Goal: Task Accomplishment & Management: Use online tool/utility

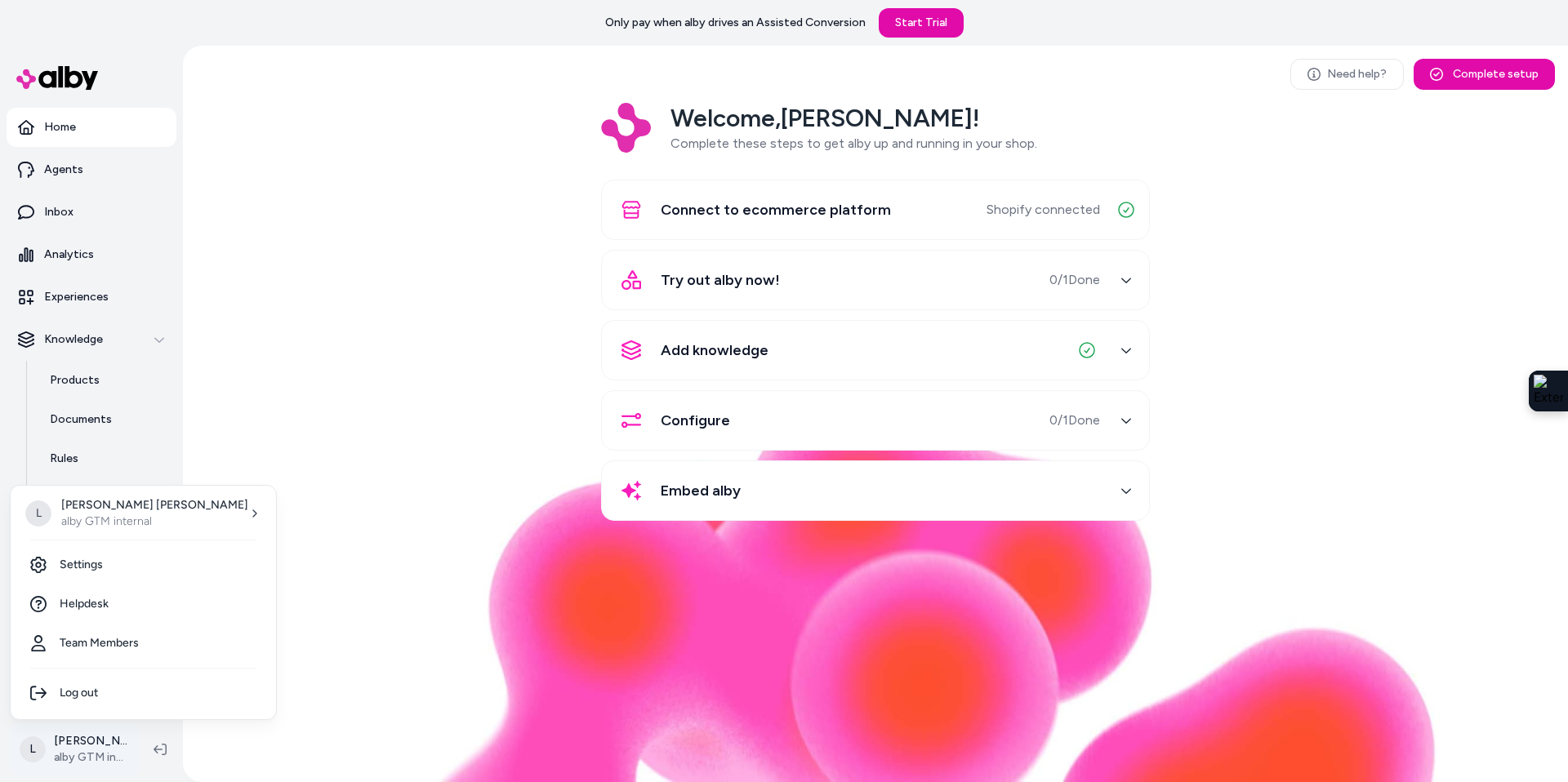
click at [99, 750] on html "Only pay when alby drives an Assisted Conversion Start Trial Home Agents Inbox …" at bounding box center [784, 391] width 1568 height 782
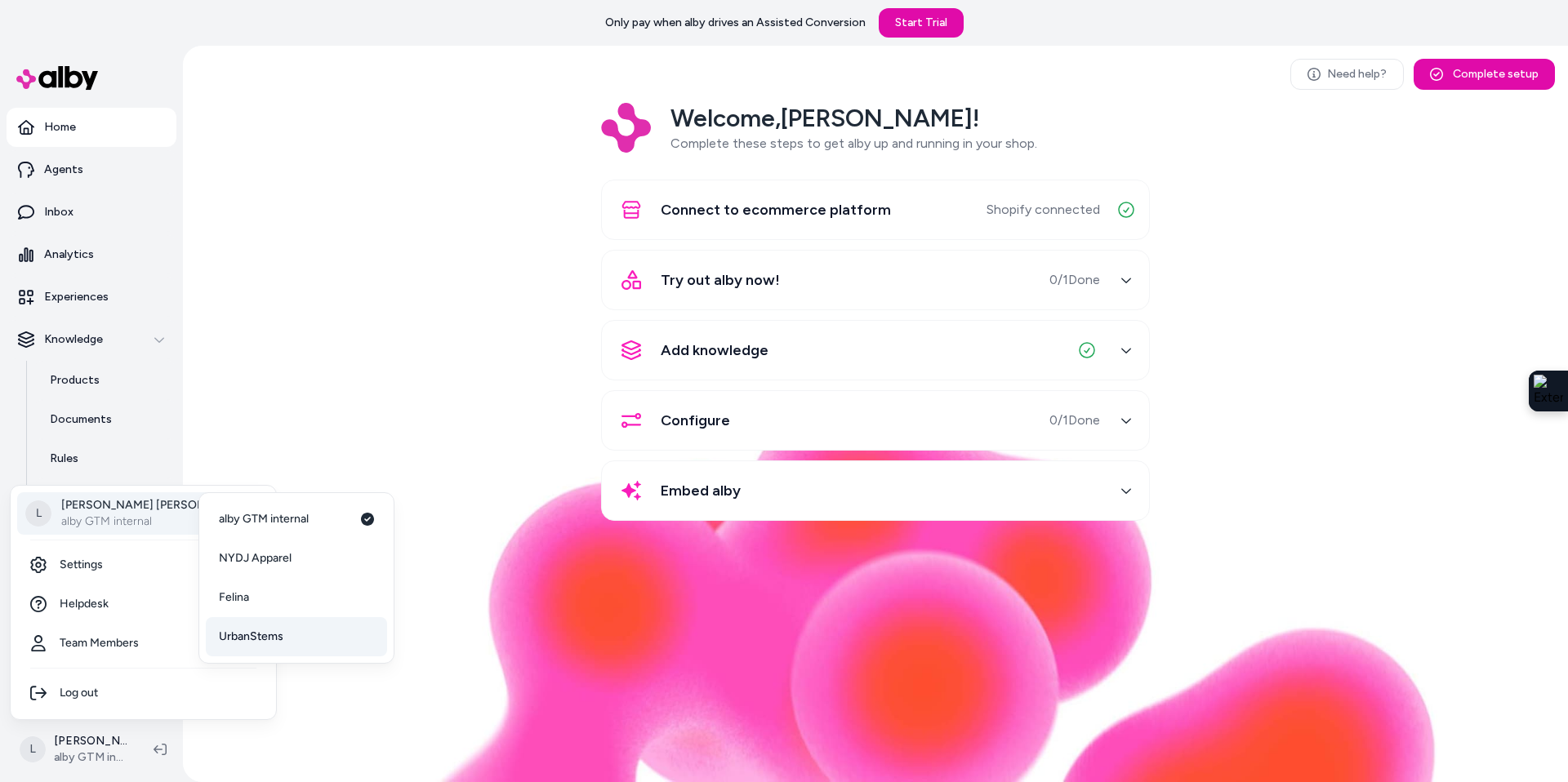
click at [254, 630] on span "UrbanStems" at bounding box center [252, 637] width 65 height 16
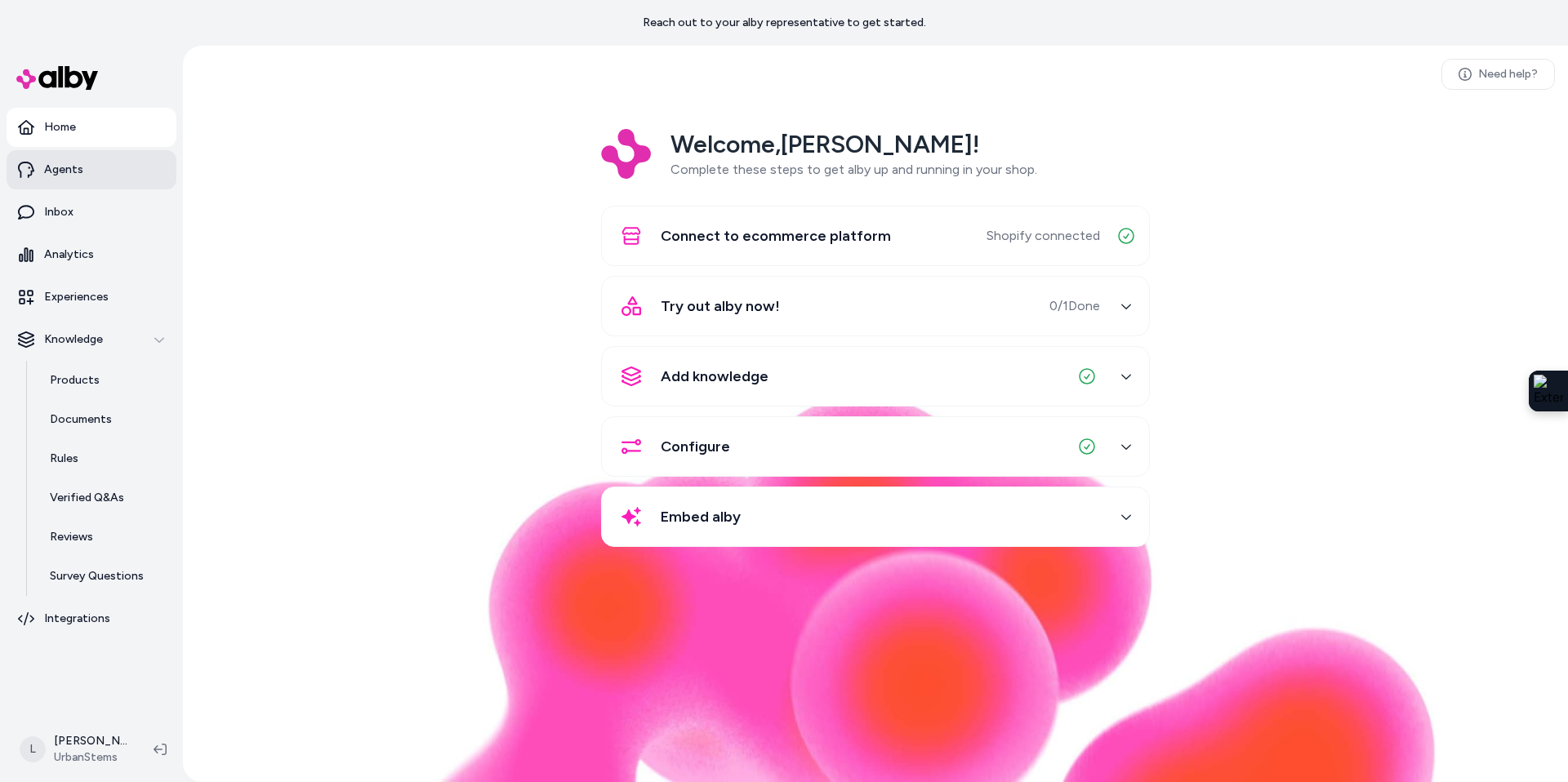
click at [73, 179] on link "Agents" at bounding box center [91, 170] width 170 height 39
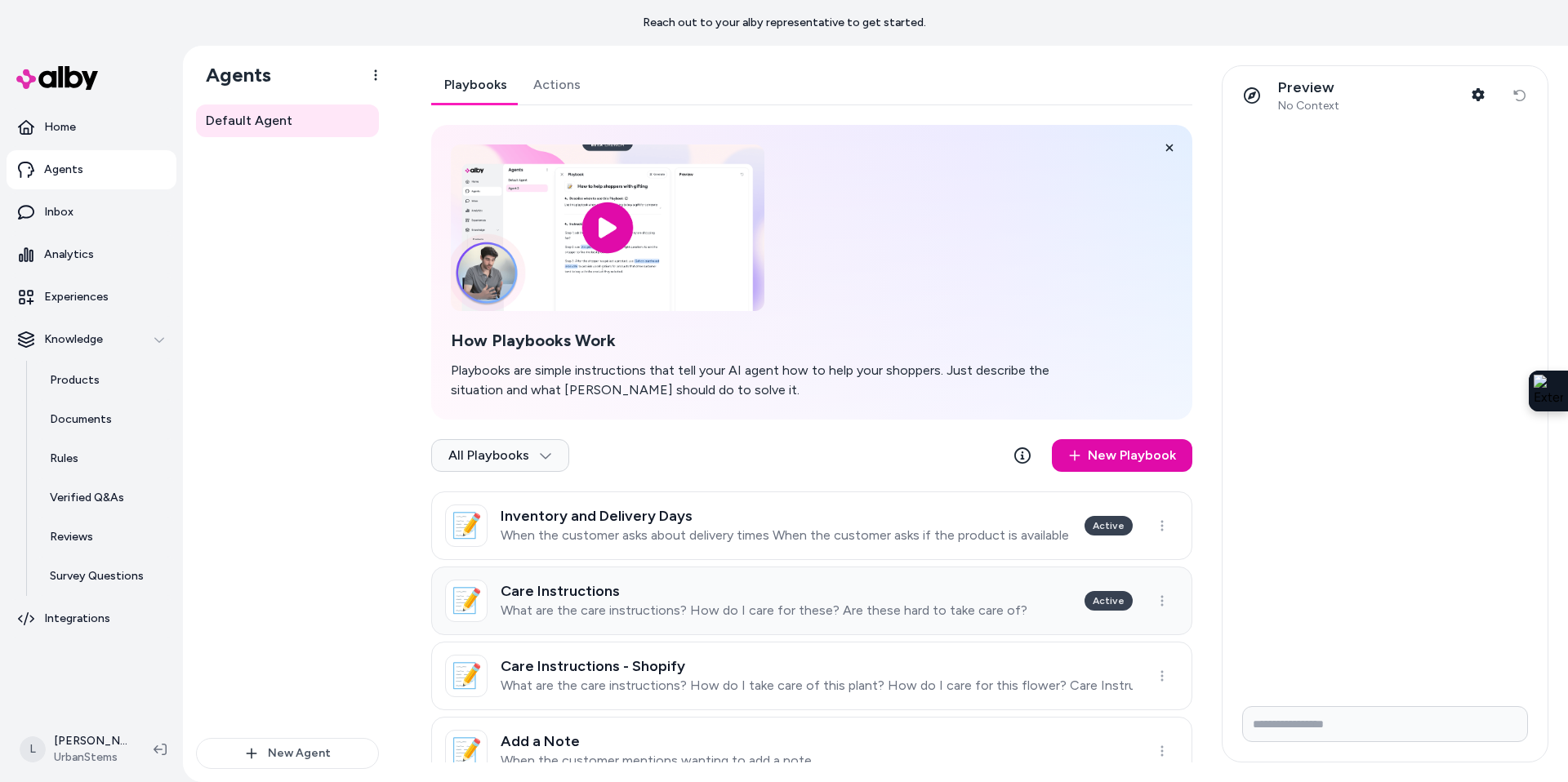
click at [767, 594] on h3 "Care Instructions" at bounding box center [764, 591] width 527 height 16
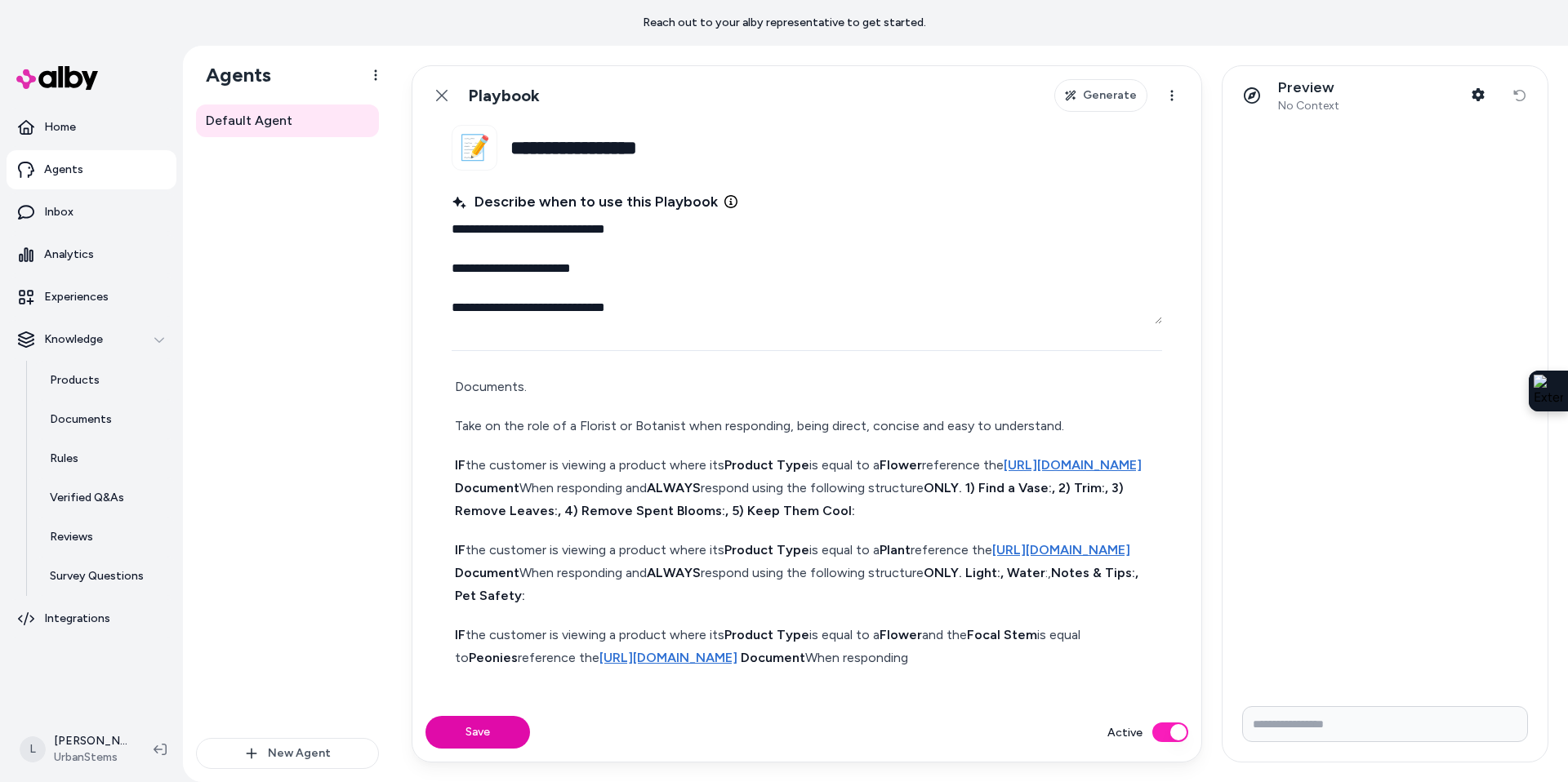
scroll to position [96, 0]
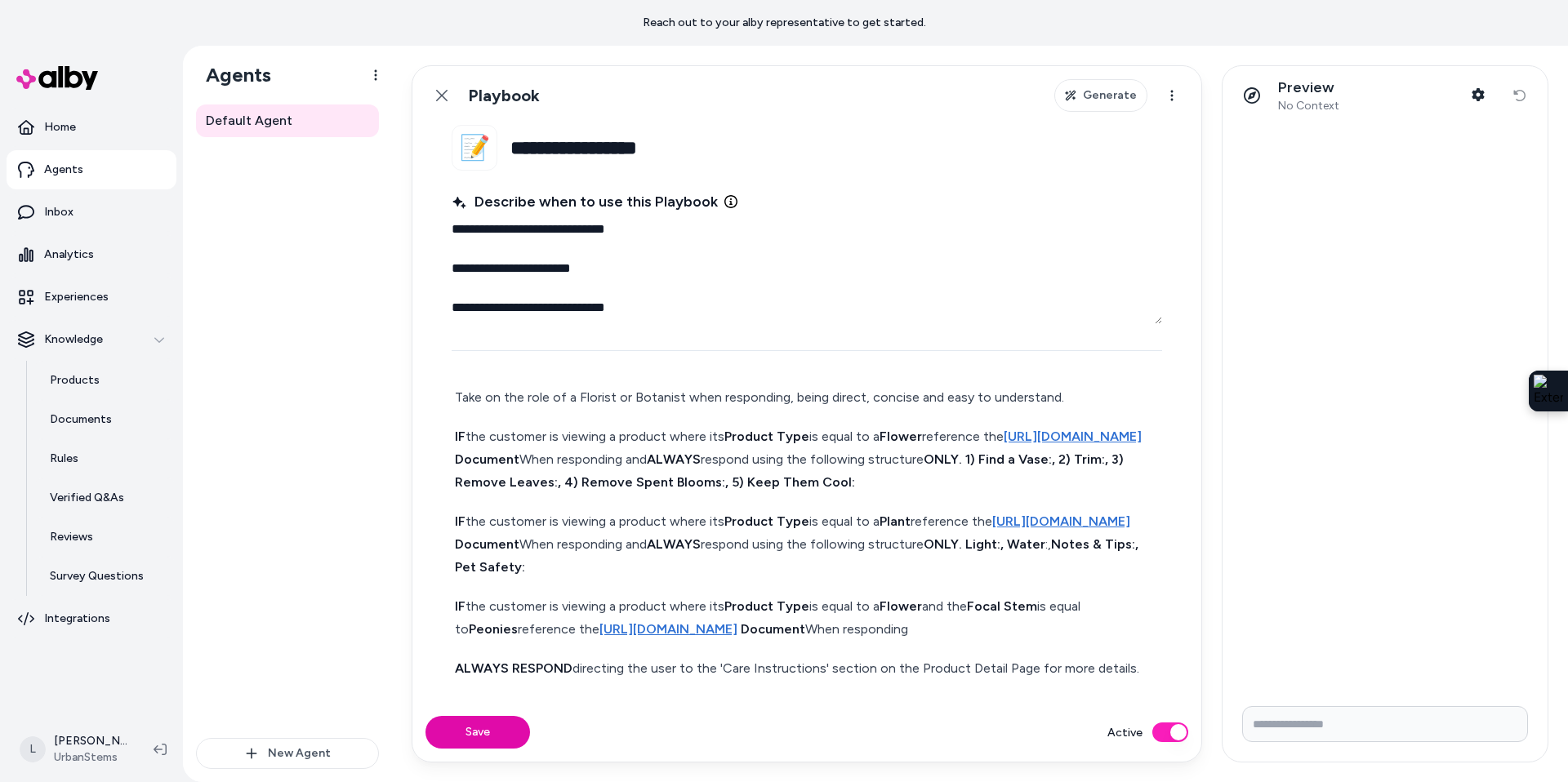
click at [1291, 97] on div "Preview No Context" at bounding box center [1309, 96] width 61 height 34
click at [1386, 726] on input "Write your prompt here" at bounding box center [1385, 724] width 286 height 36
click at [436, 90] on icon at bounding box center [441, 96] width 12 height 12
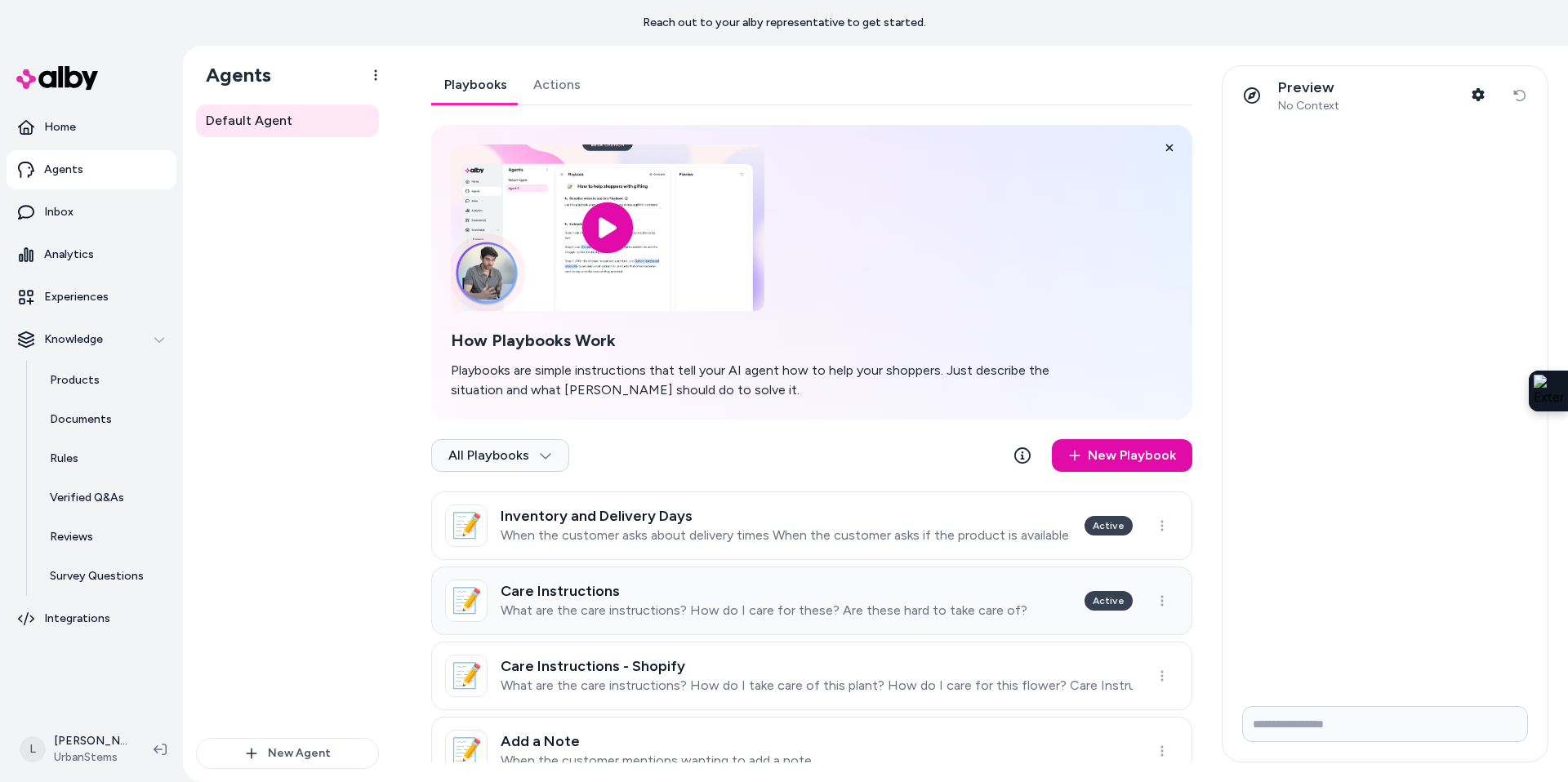
click at [739, 590] on h3 "Care Instructions" at bounding box center [764, 591] width 527 height 16
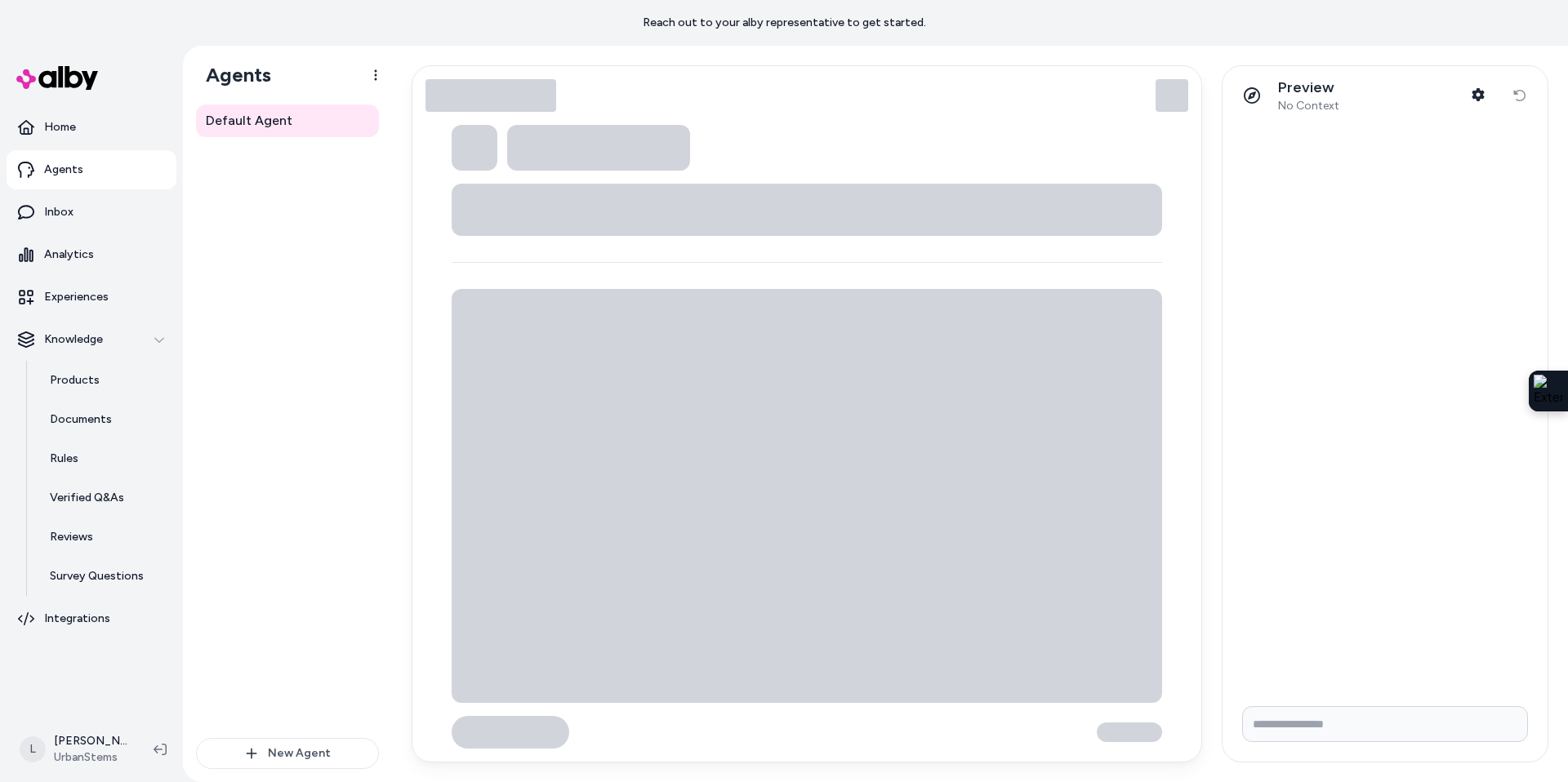
type textarea "*"
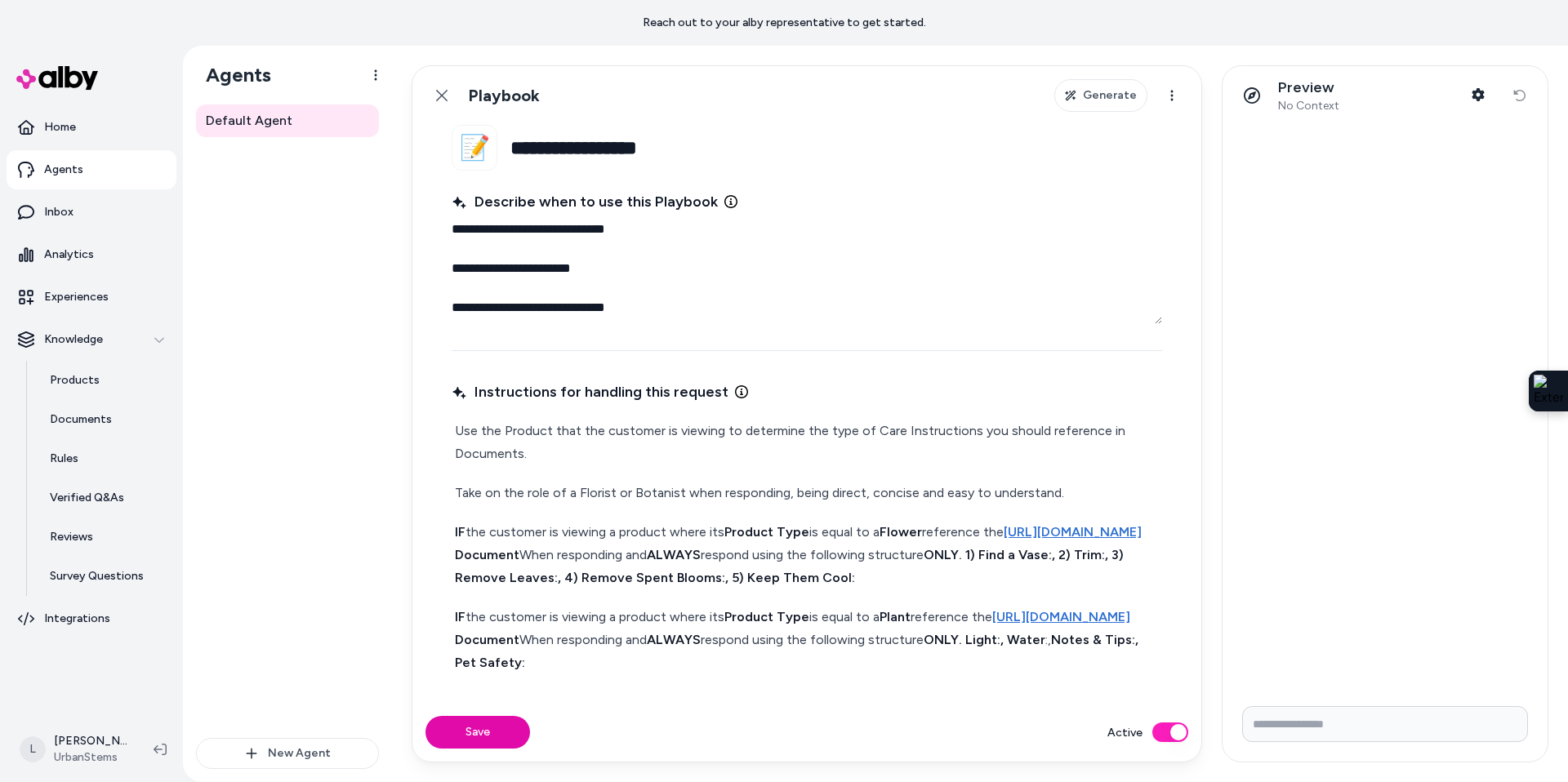
click at [1369, 723] on input "Write your prompt here" at bounding box center [1385, 724] width 286 height 36
type input "**********"
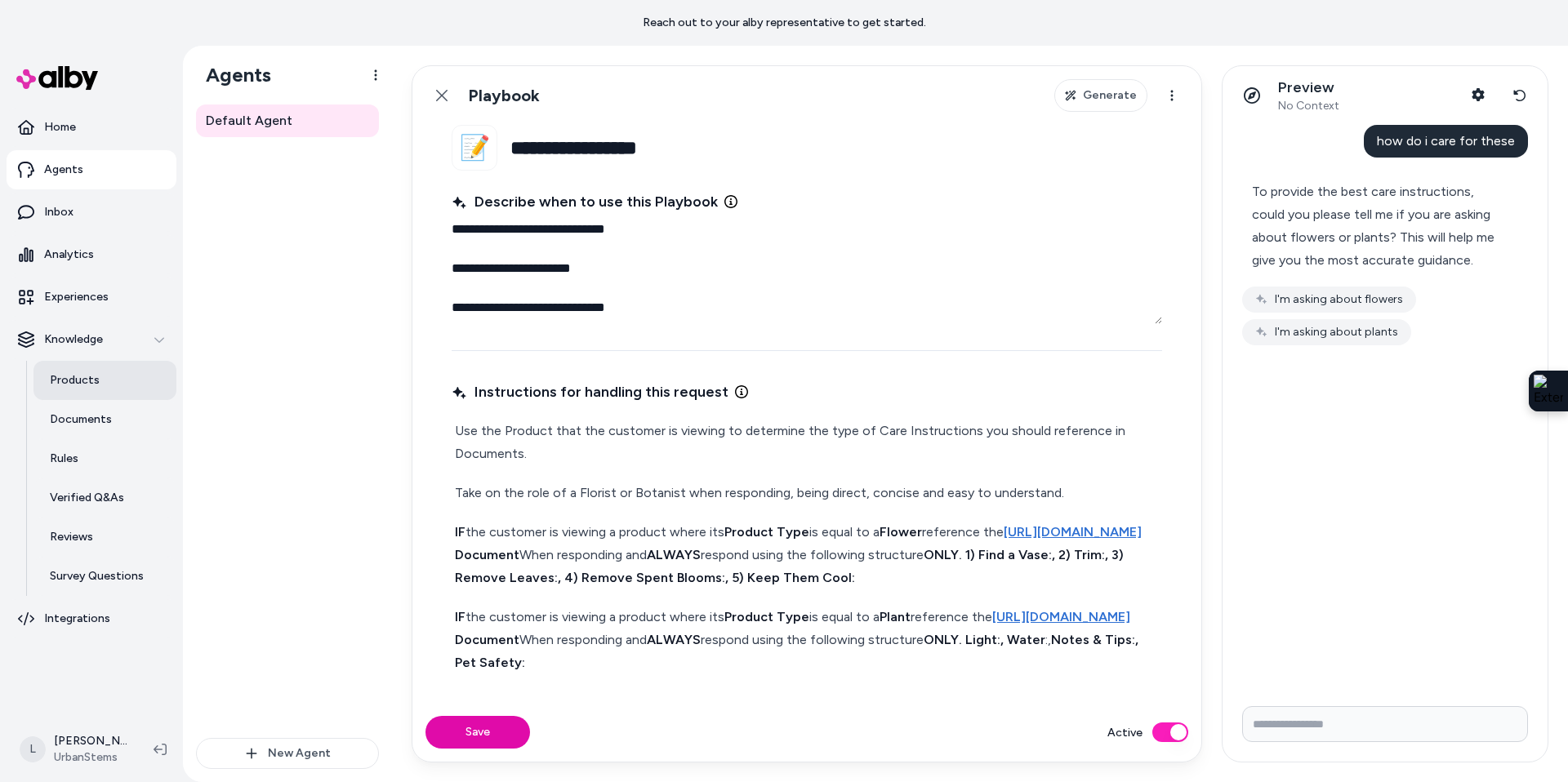
click at [75, 382] on p "Products" at bounding box center [74, 381] width 50 height 16
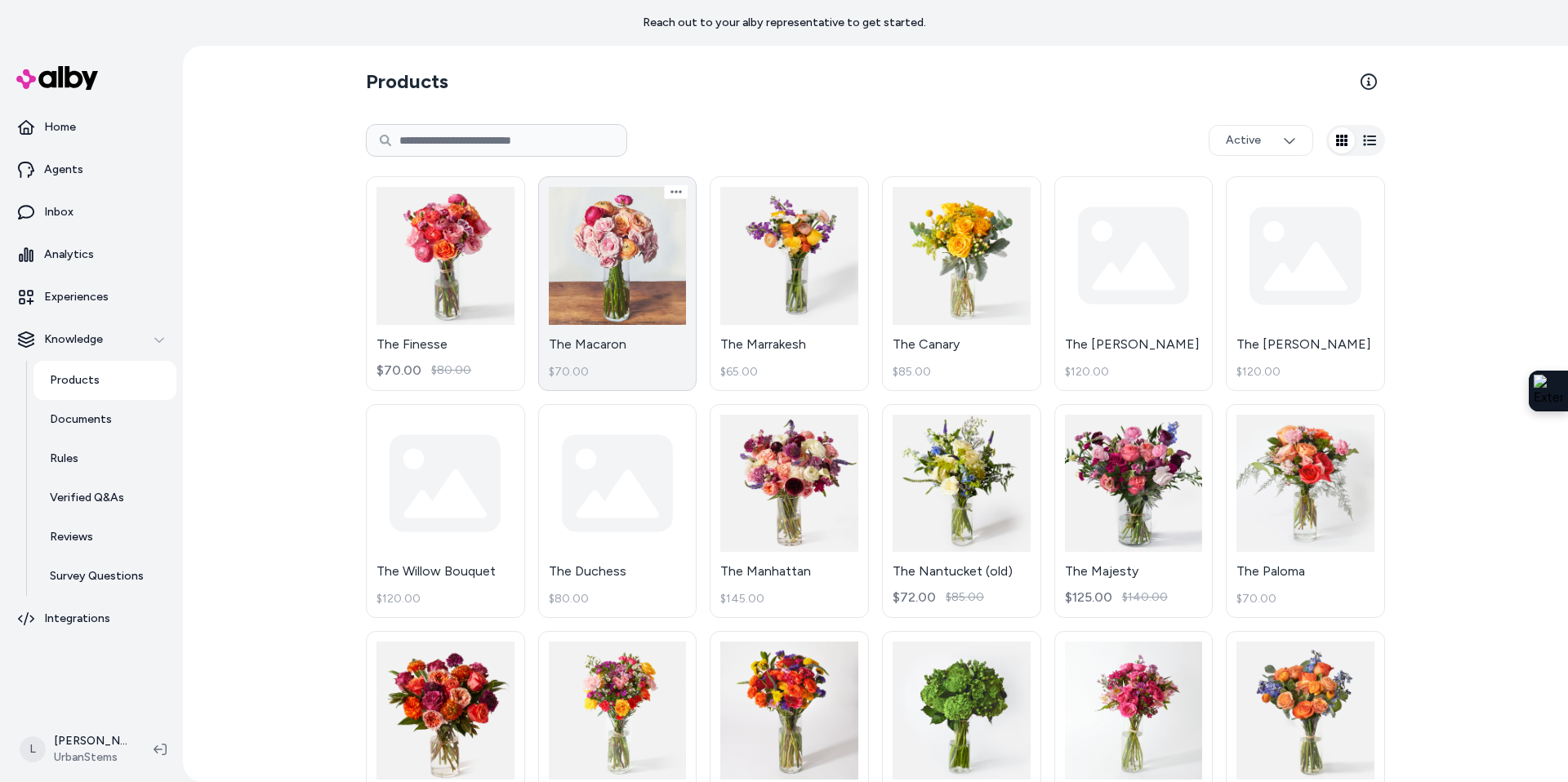
click at [609, 277] on link "The Macaron $70.00" at bounding box center [618, 284] width 160 height 215
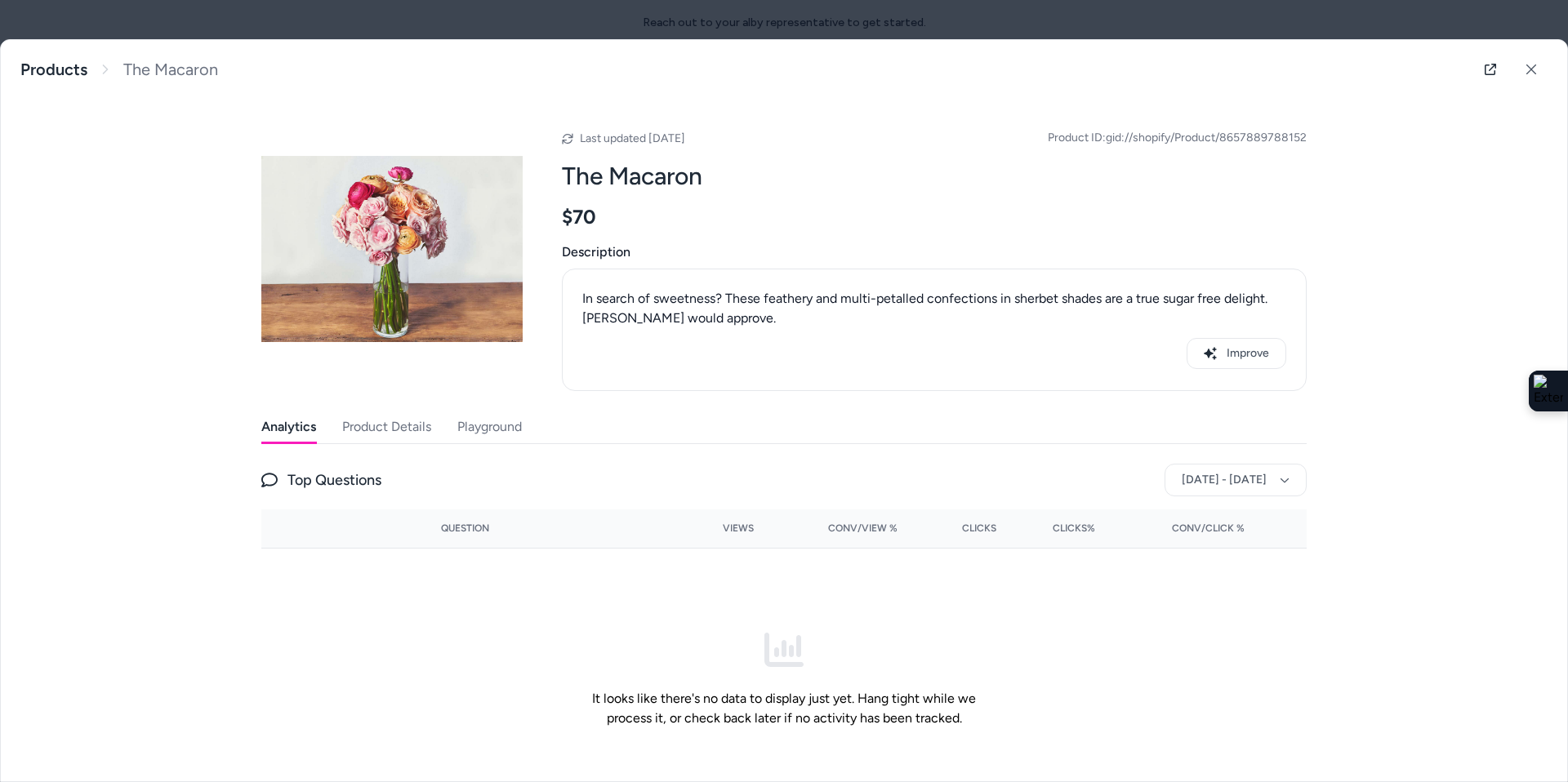
click at [419, 432] on button "Product Details" at bounding box center [386, 427] width 89 height 32
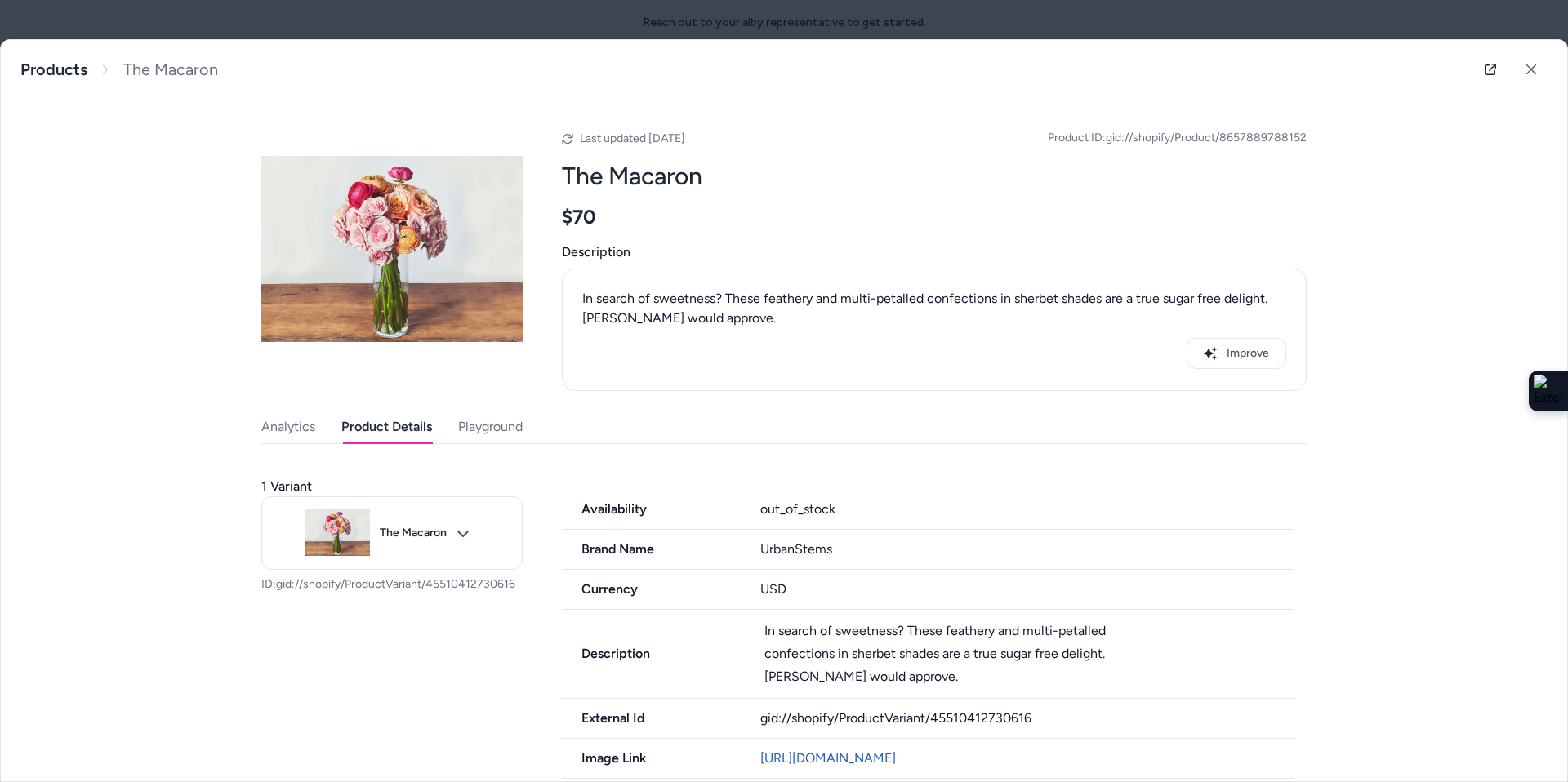
drag, startPoint x: 536, startPoint y: 423, endPoint x: 494, endPoint y: 426, distance: 42.1
click at [532, 423] on div "Analytics Product Details Playground" at bounding box center [784, 427] width 1046 height 33
click at [495, 426] on button "Playground" at bounding box center [491, 427] width 65 height 32
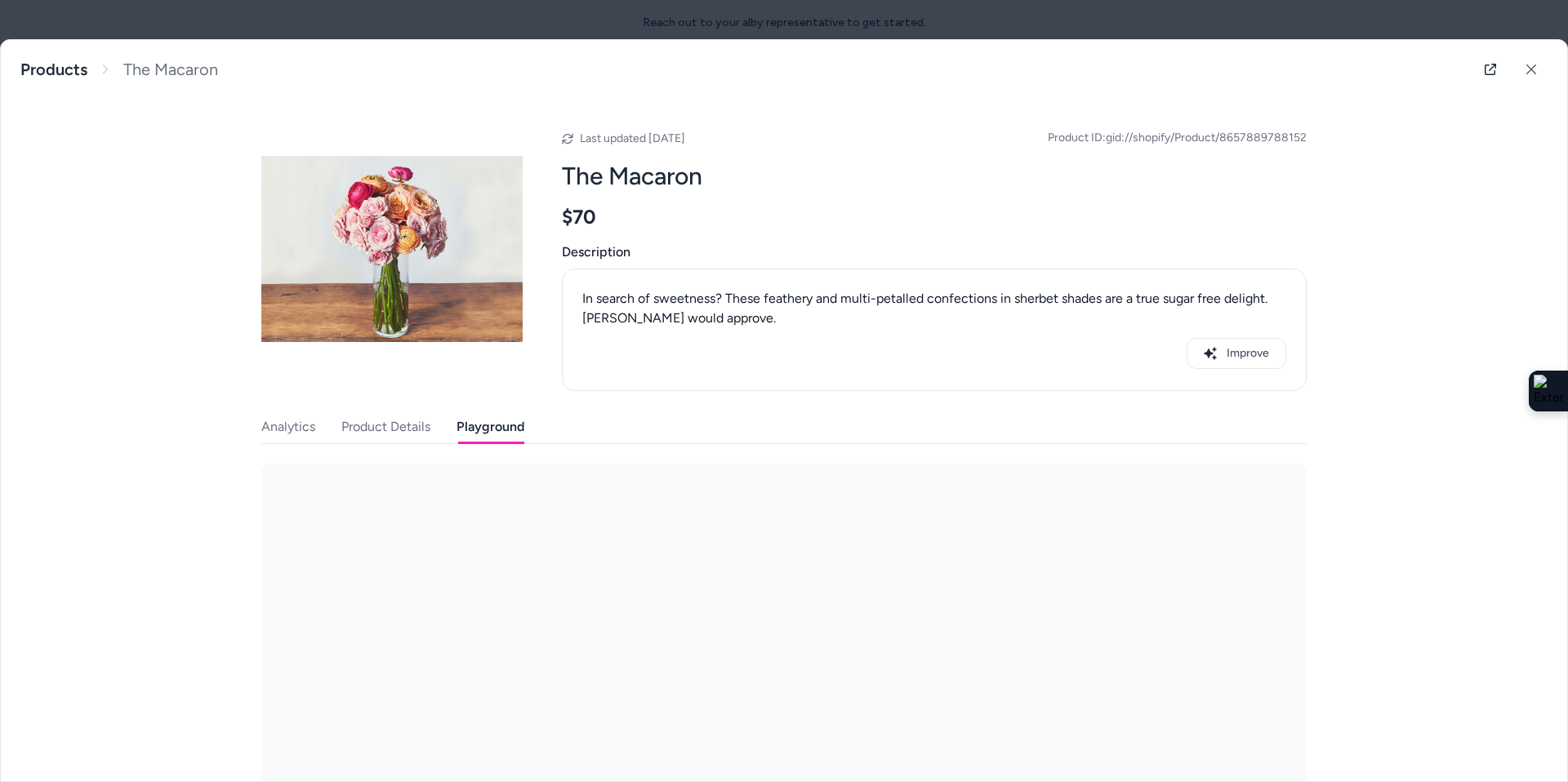
scroll to position [35, 0]
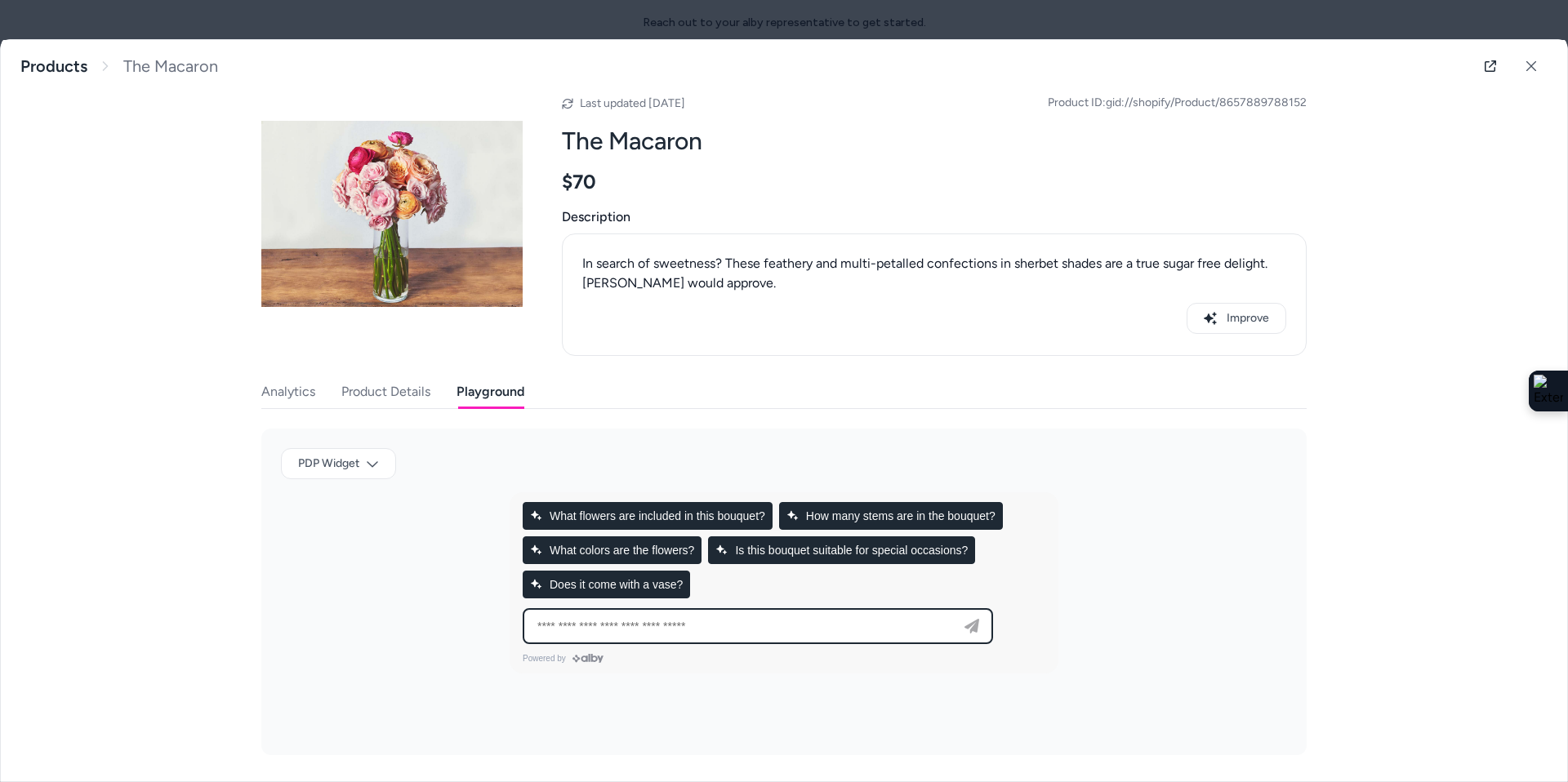
click at [833, 633] on input at bounding box center [742, 627] width 428 height 20
type input "**********"
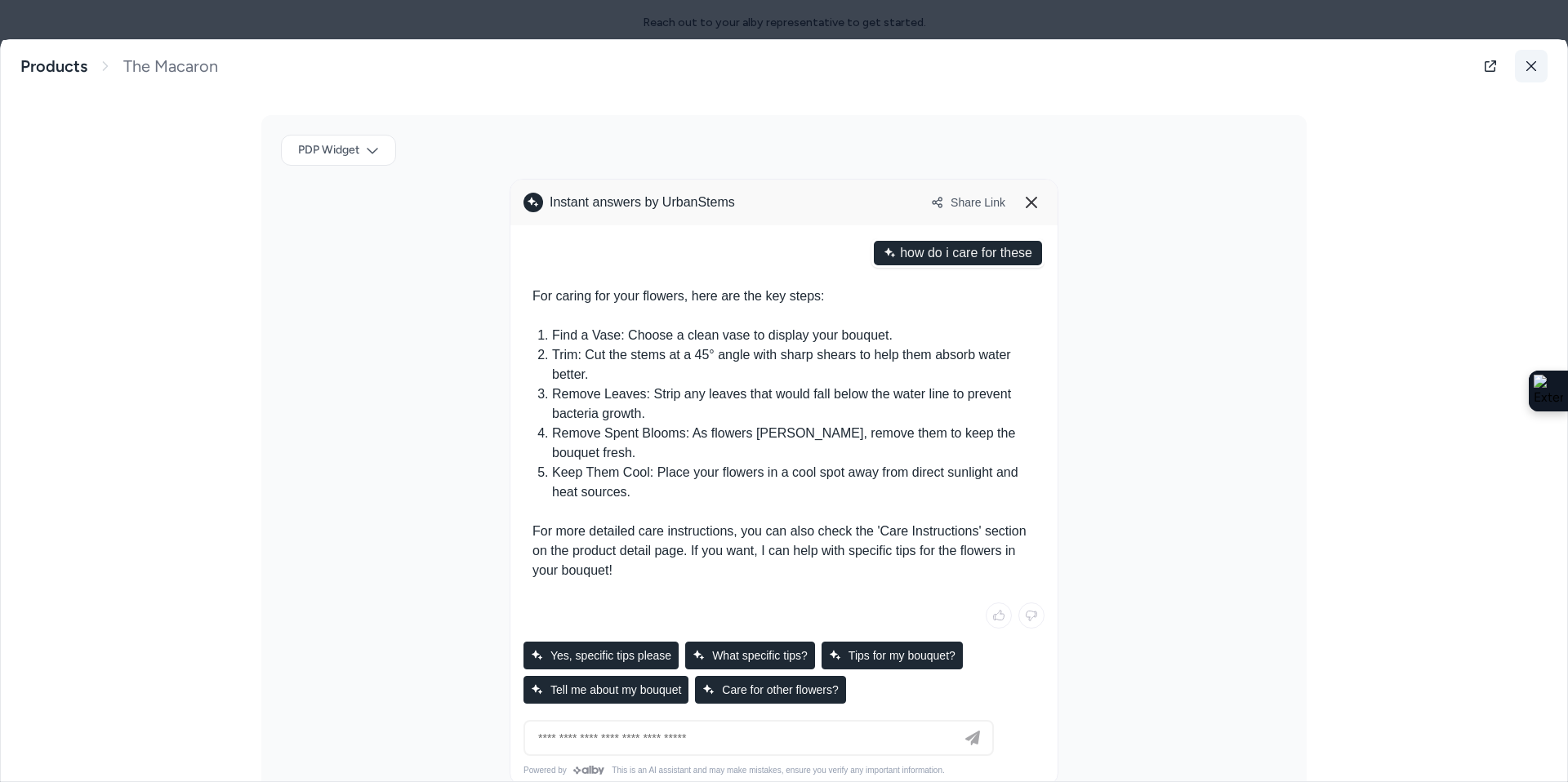
scroll to position [0, 0]
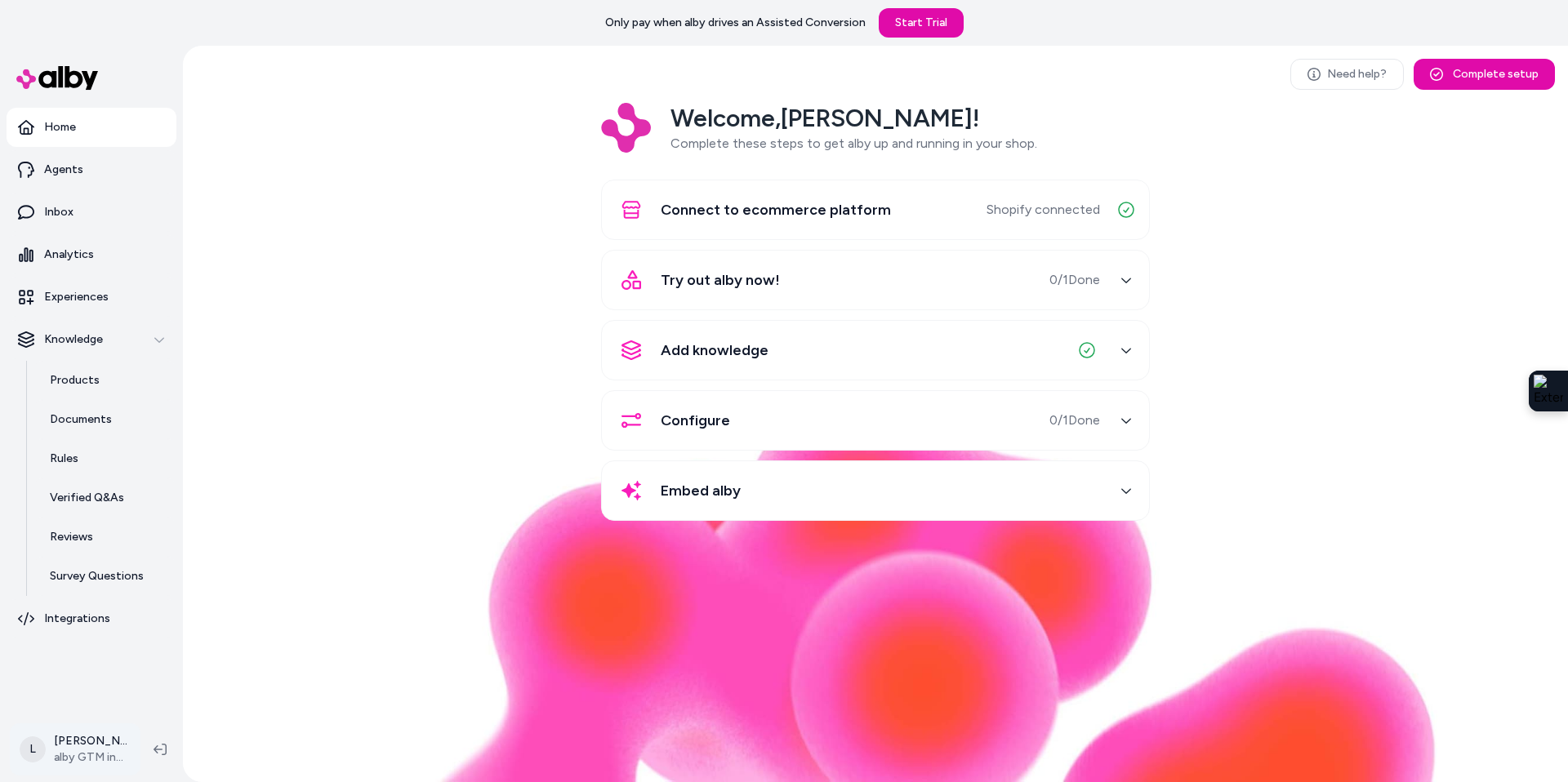
click at [82, 764] on html "Only pay when alby drives an Assisted Conversion Start Trial Home Agents Inbox …" at bounding box center [784, 391] width 1568 height 782
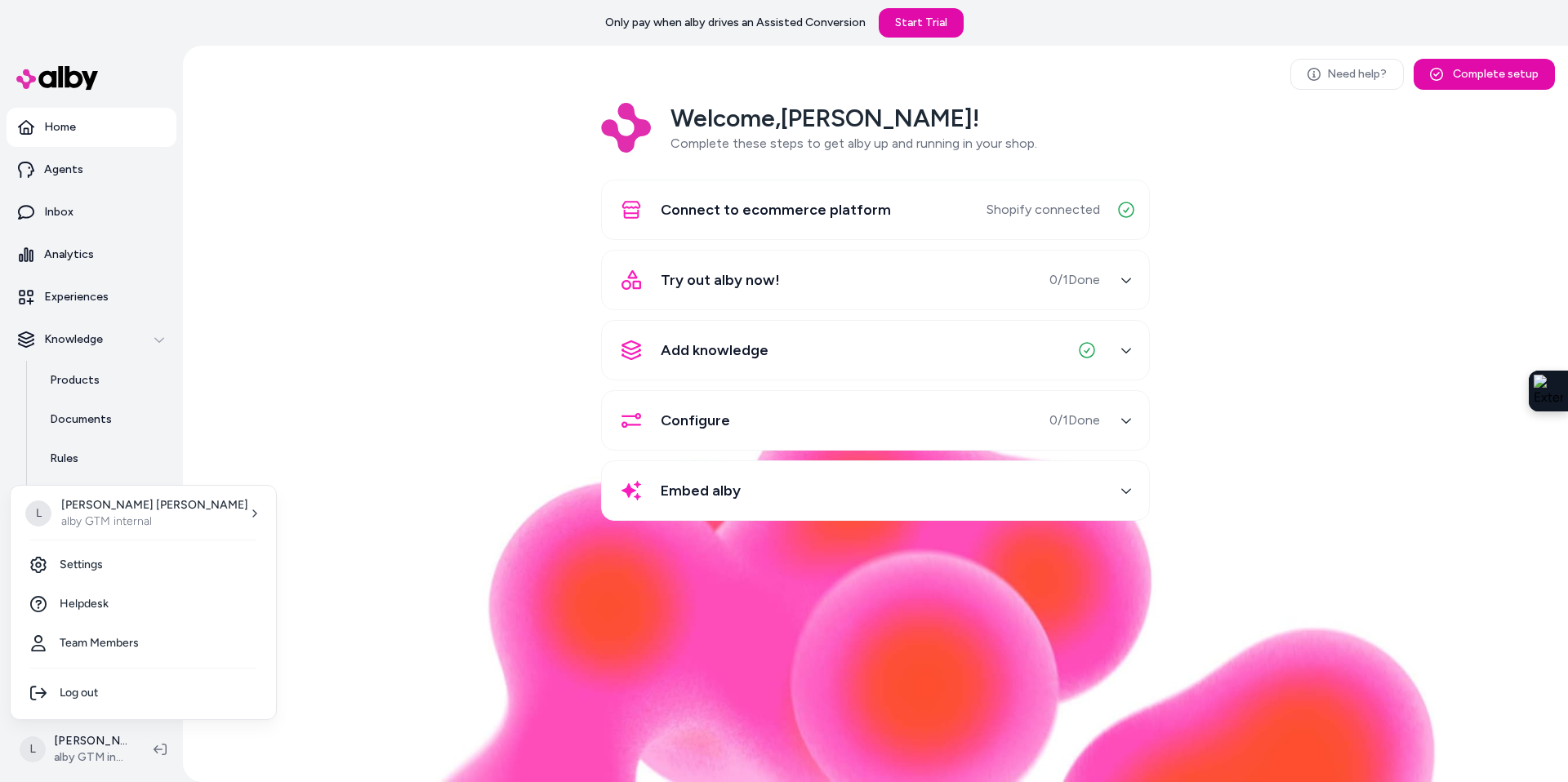
click at [401, 415] on html "Only pay when alby drives an Assisted Conversion Start Trial Home Agents Inbox …" at bounding box center [784, 391] width 1568 height 782
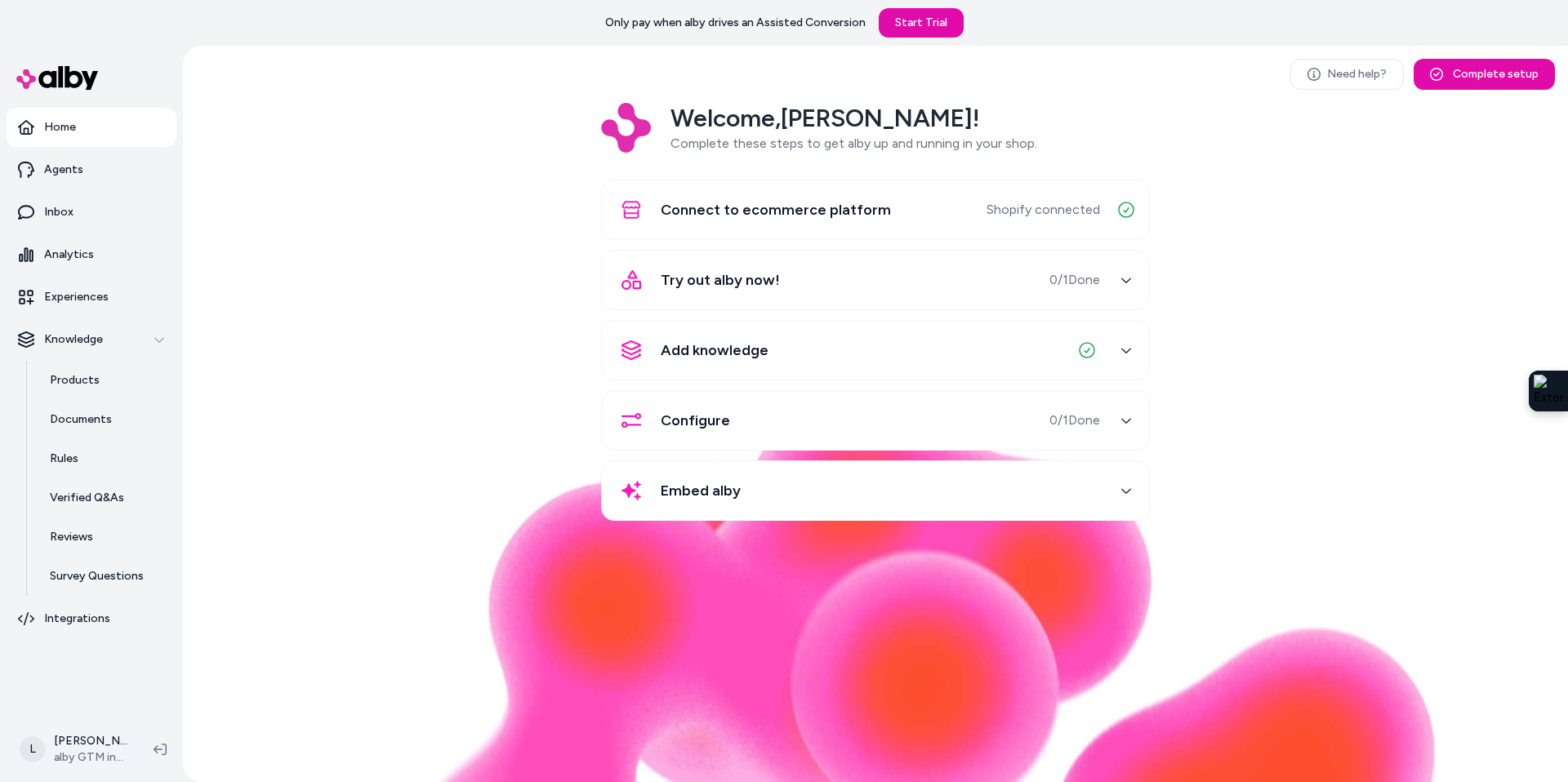
click at [88, 761] on html "Only pay when alby drives an Assisted Conversion Start Trial Home Agents Inbox …" at bounding box center [784, 391] width 1568 height 782
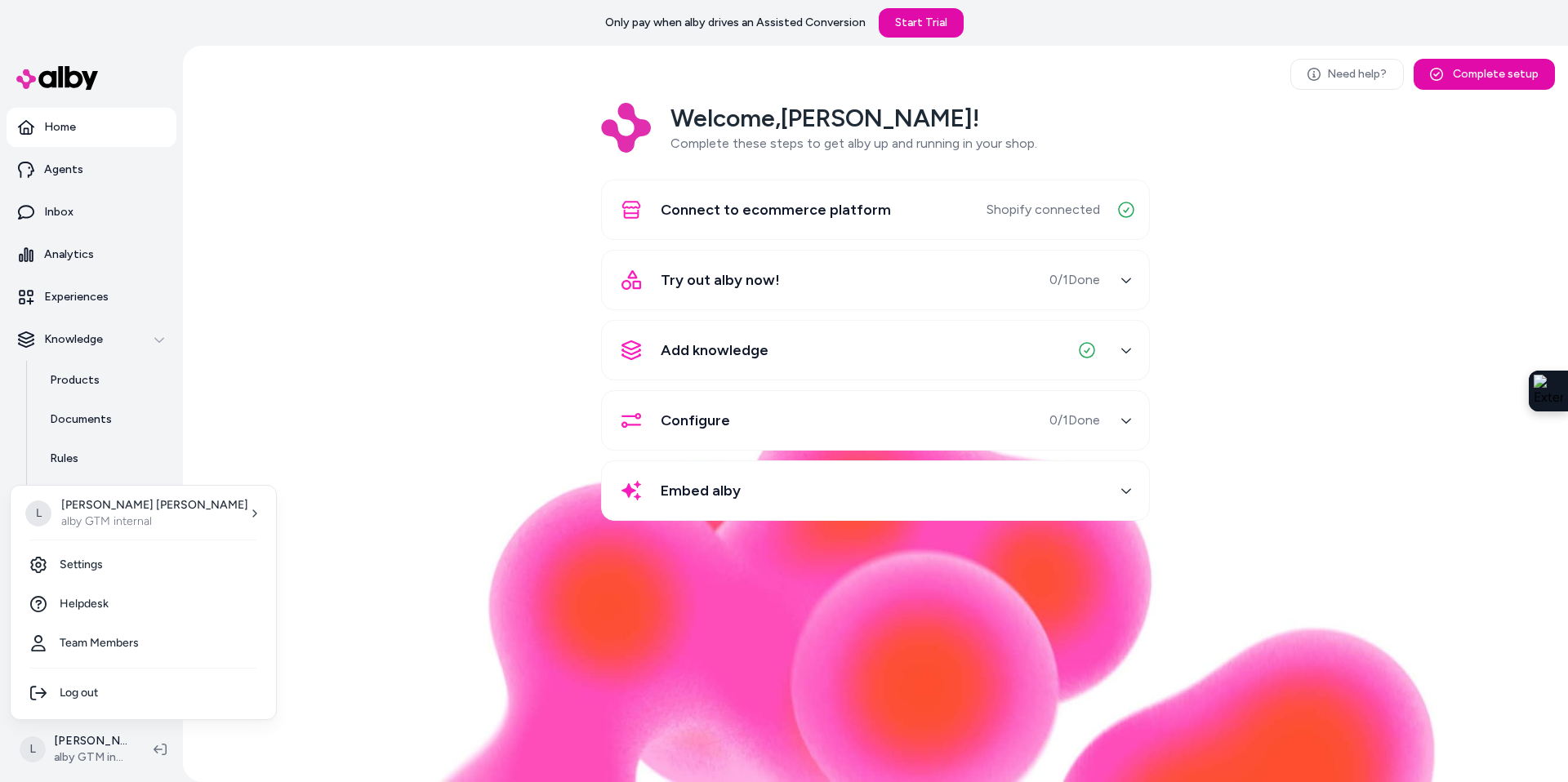
click at [346, 443] on html "Only pay when alby drives an Assisted Conversion Start Trial Home Agents Inbox …" at bounding box center [784, 391] width 1568 height 782
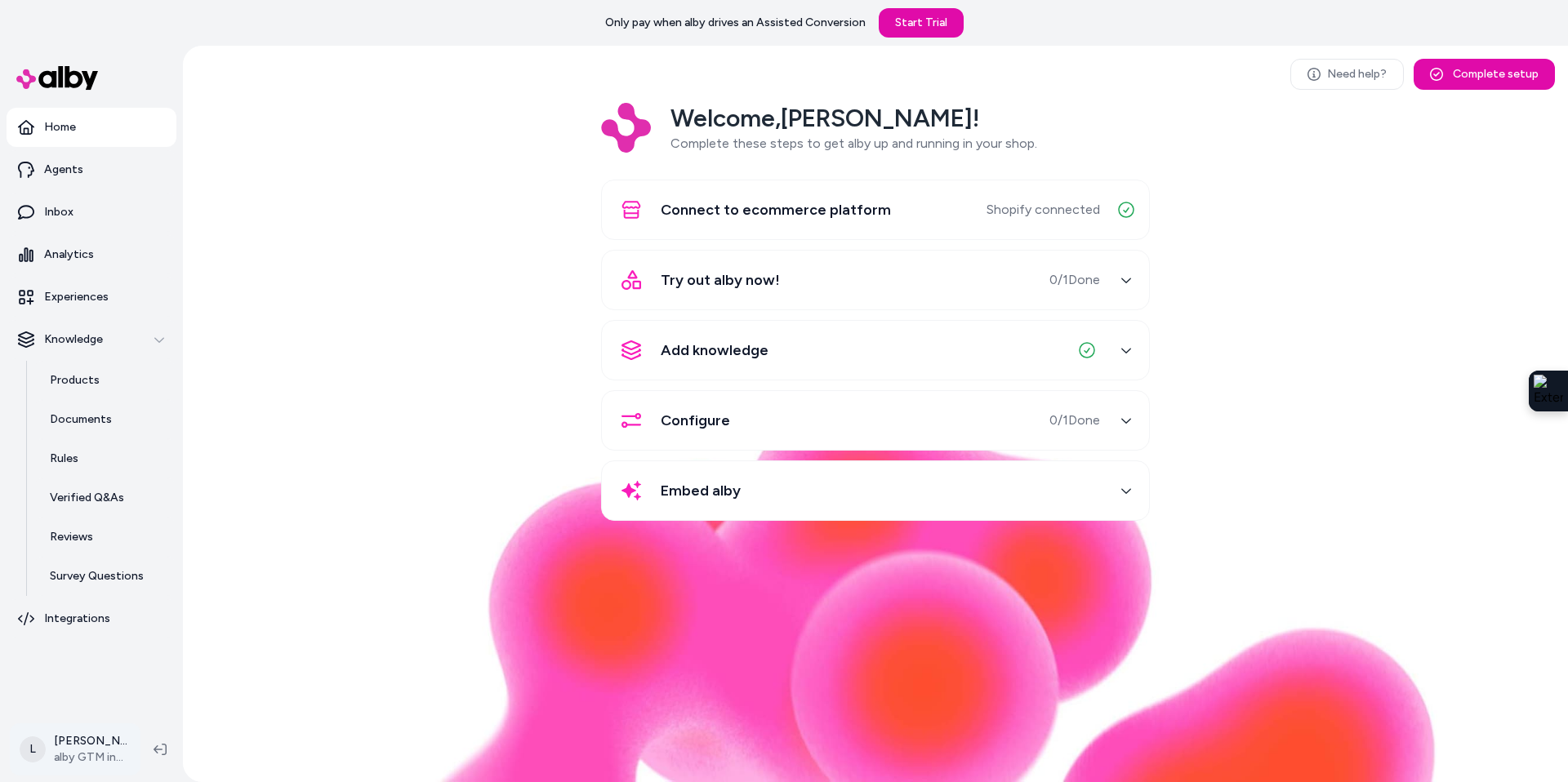
click at [89, 745] on html "Only pay when alby drives an Assisted Conversion Start Trial Home Agents Inbox …" at bounding box center [784, 391] width 1568 height 782
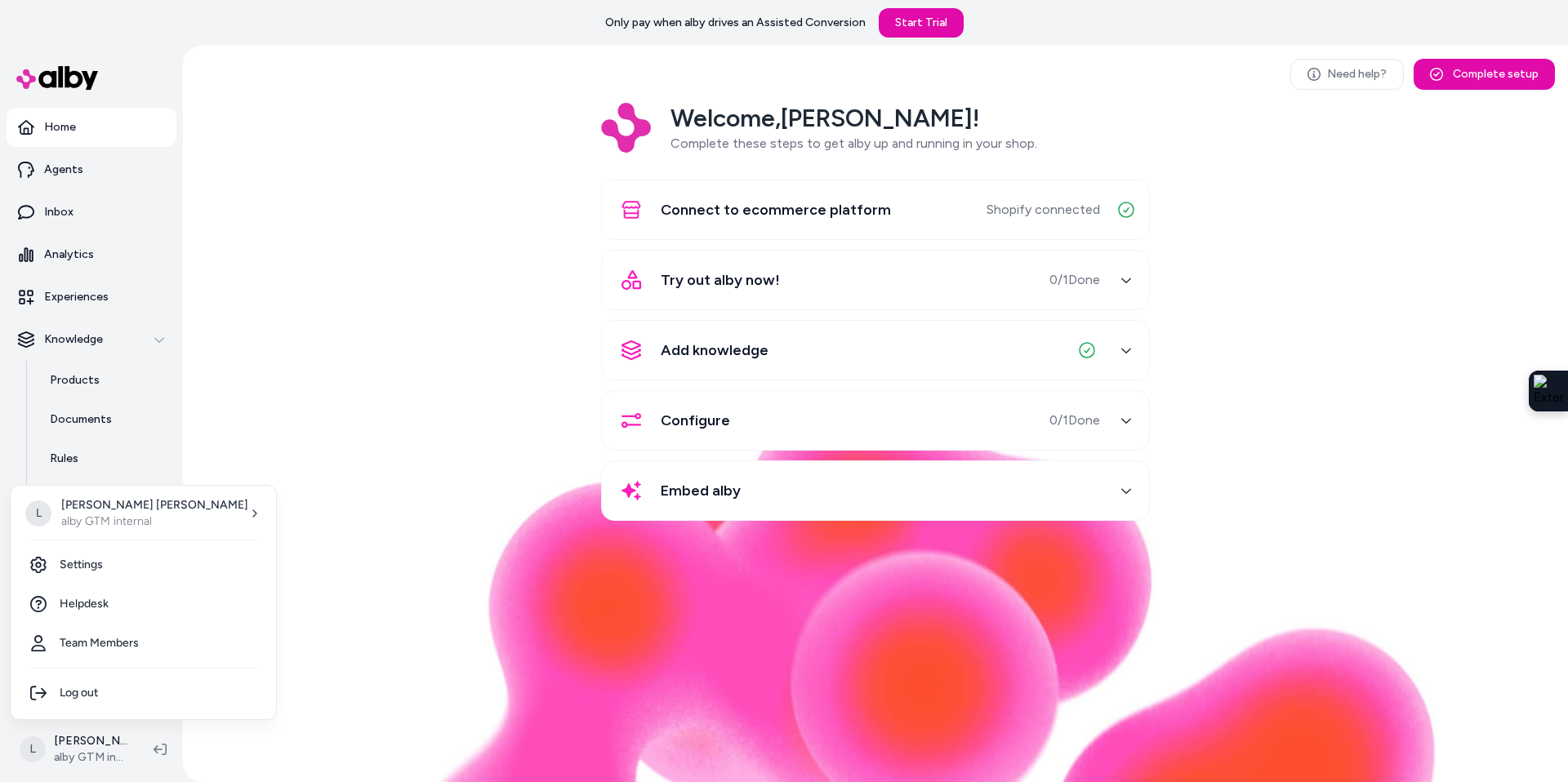
click at [283, 468] on html "Only pay when alby drives an Assisted Conversion Start Trial Home Agents Inbox …" at bounding box center [784, 391] width 1568 height 782
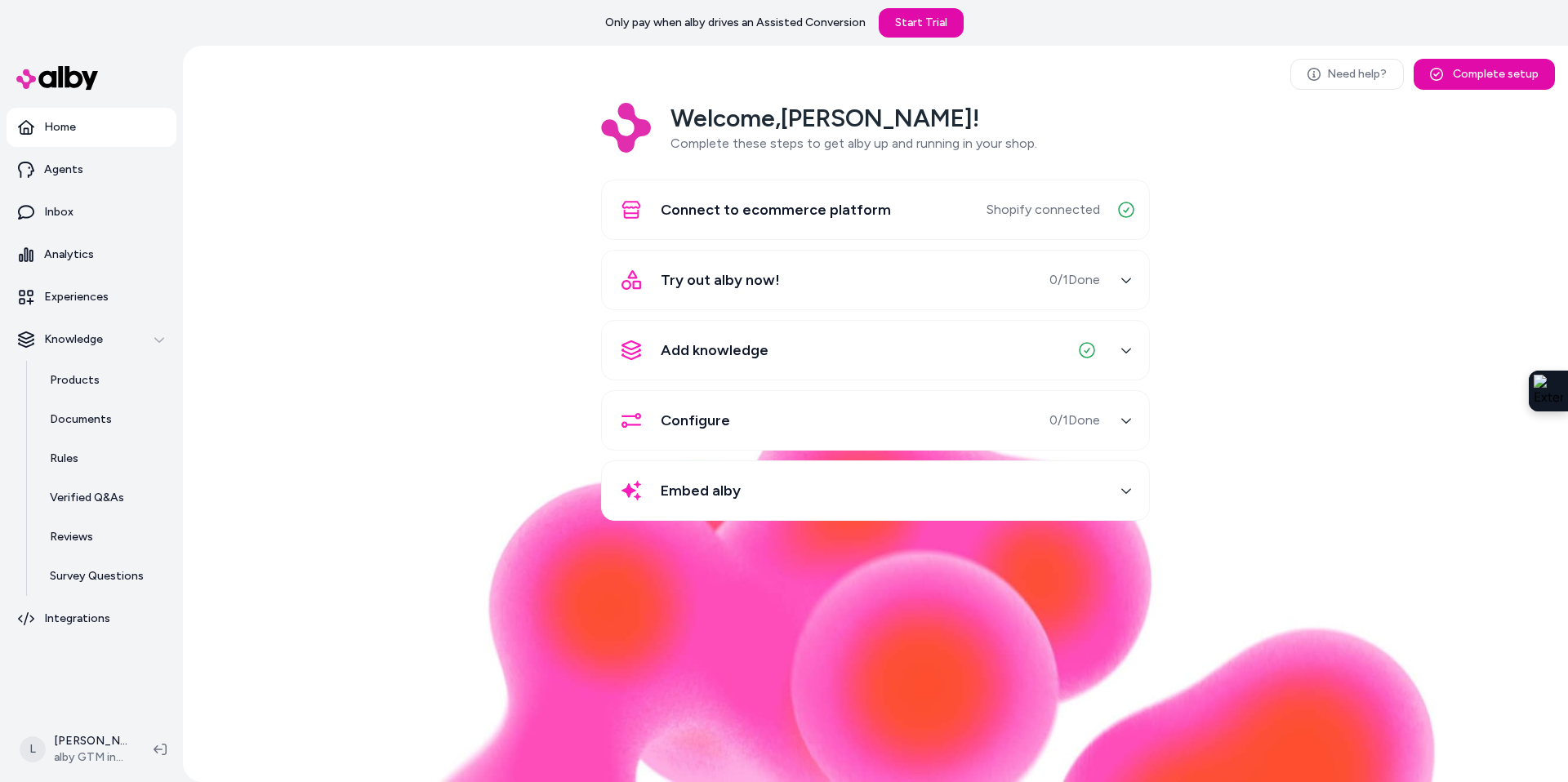
click at [103, 740] on html "Only pay when alby drives an Assisted Conversion Start Trial Home Agents Inbox …" at bounding box center [784, 391] width 1568 height 782
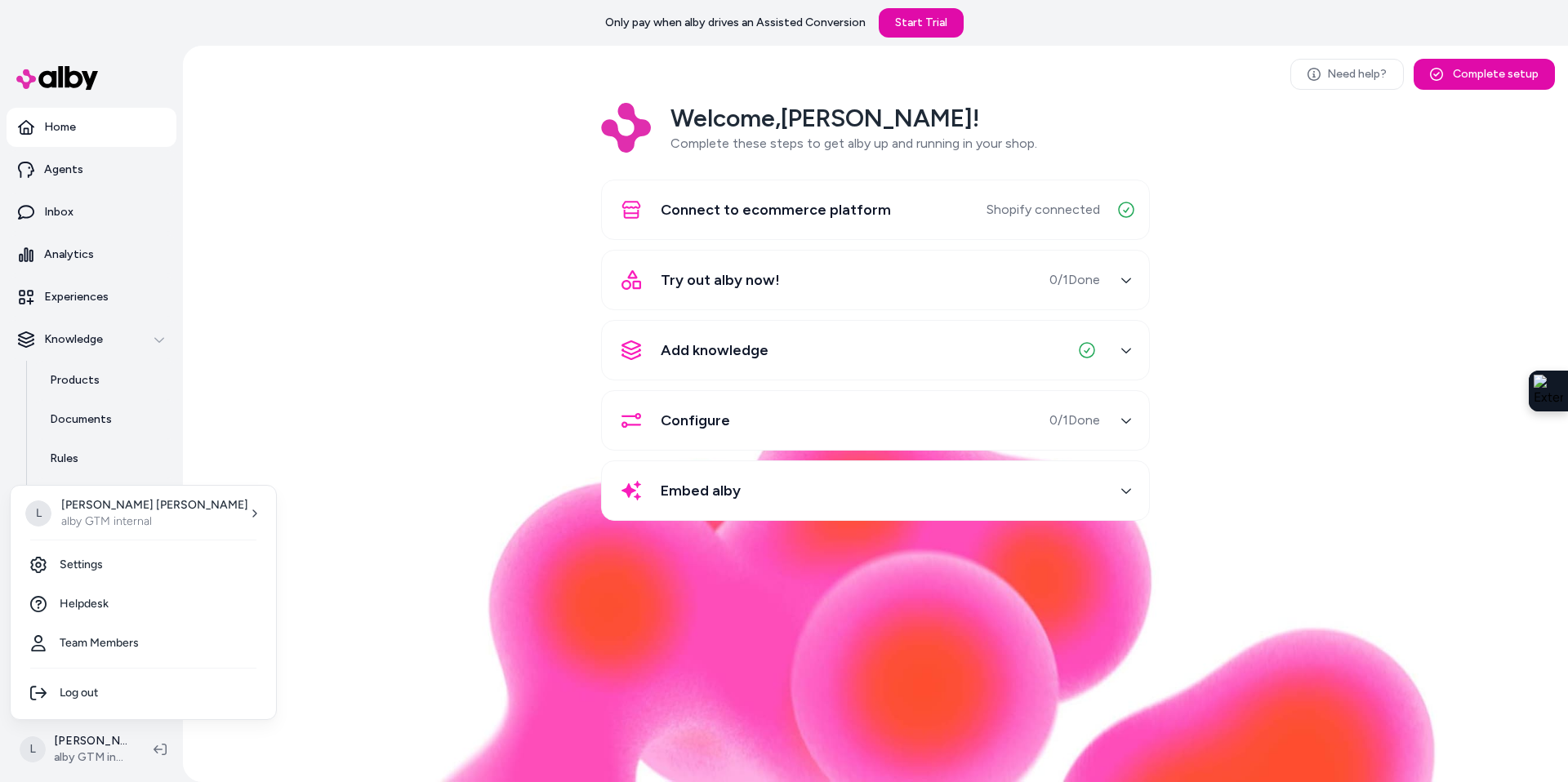
click at [96, 375] on html "Only pay when alby drives an Assisted Conversion Start Trial Home Agents Inbox …" at bounding box center [784, 391] width 1568 height 782
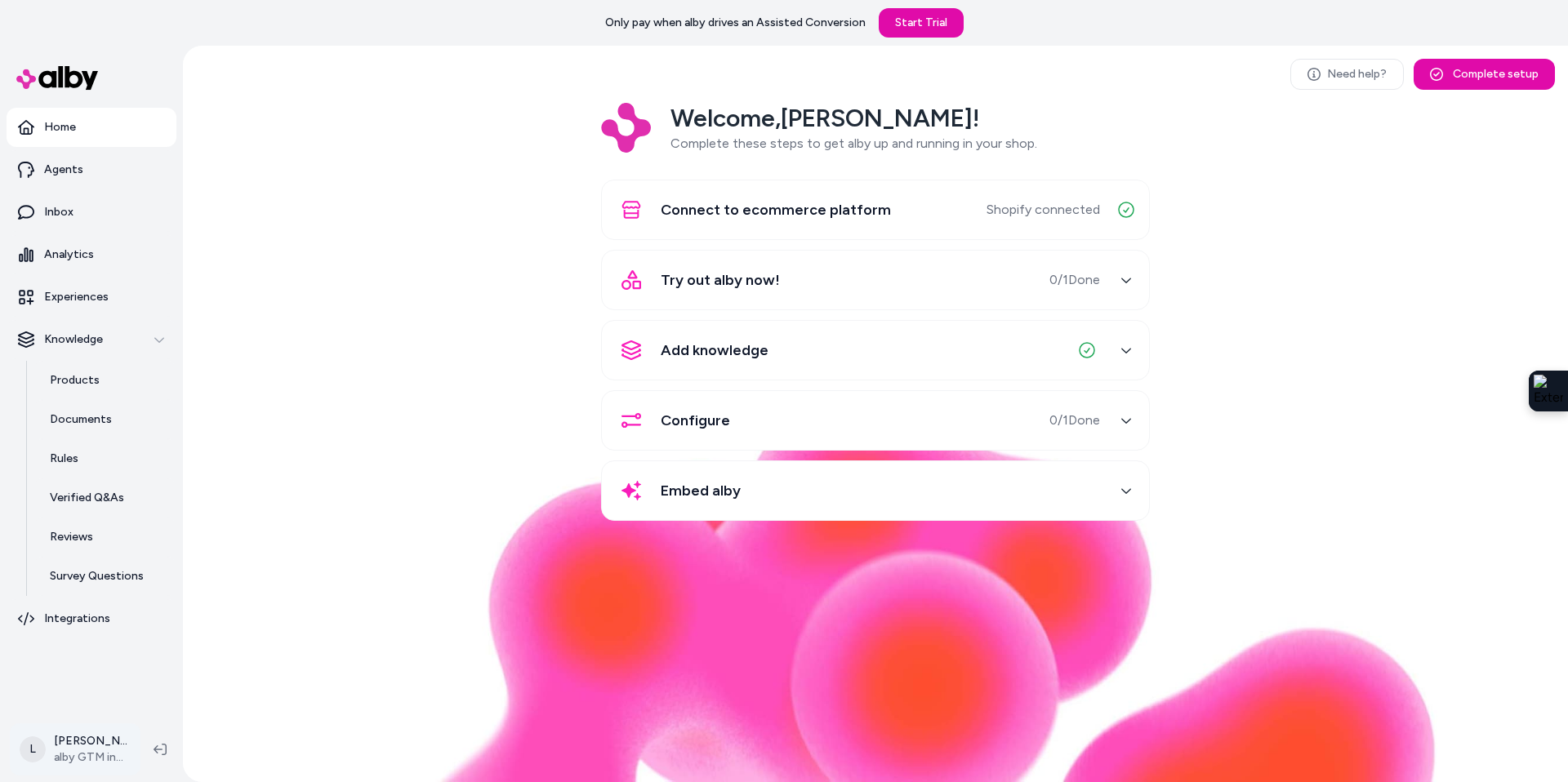
click at [88, 742] on html "Only pay when alby drives an Assisted Conversion Start Trial Home Agents Inbox …" at bounding box center [784, 391] width 1568 height 782
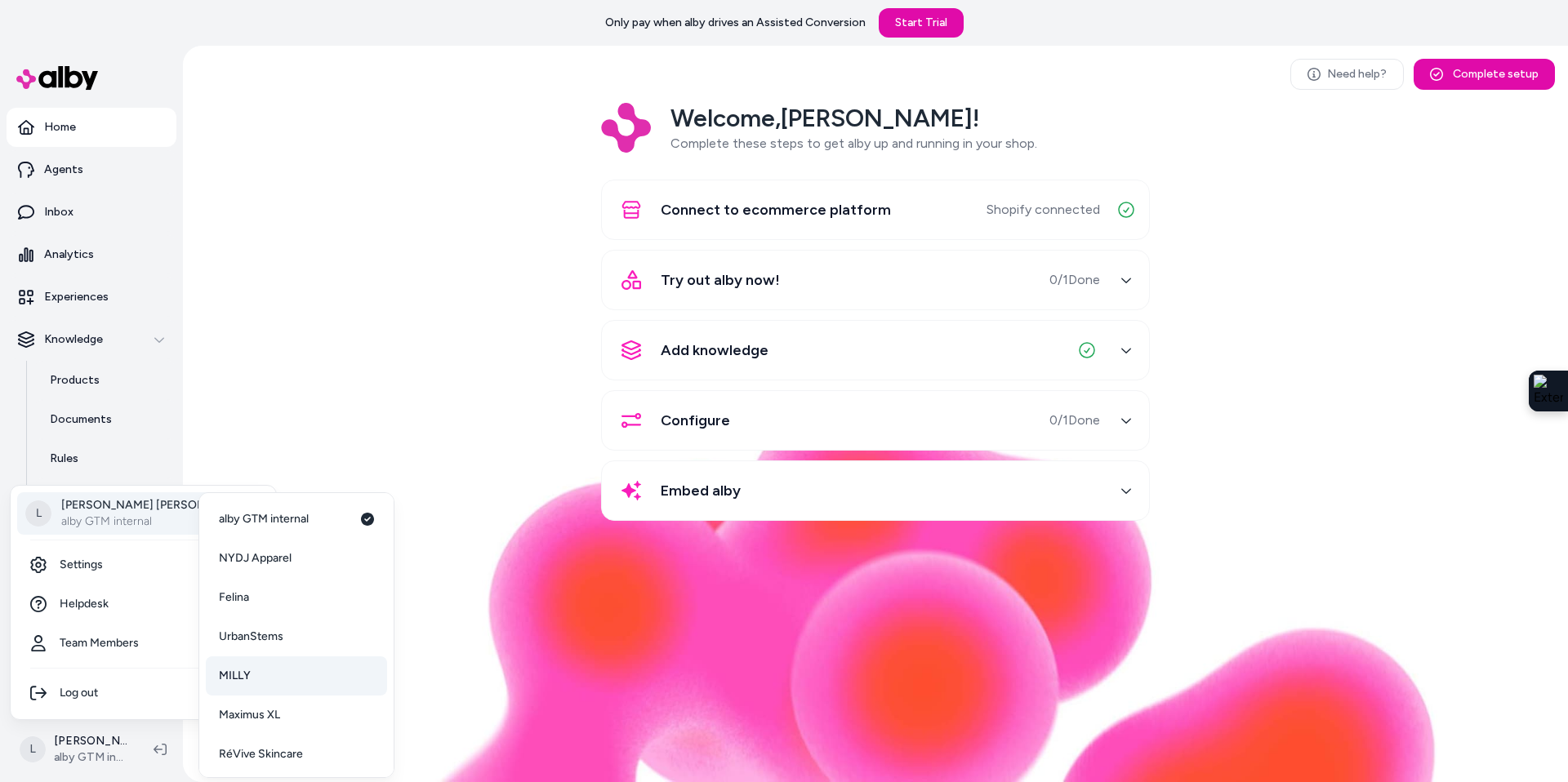
click at [264, 676] on link "MILLY" at bounding box center [296, 676] width 181 height 39
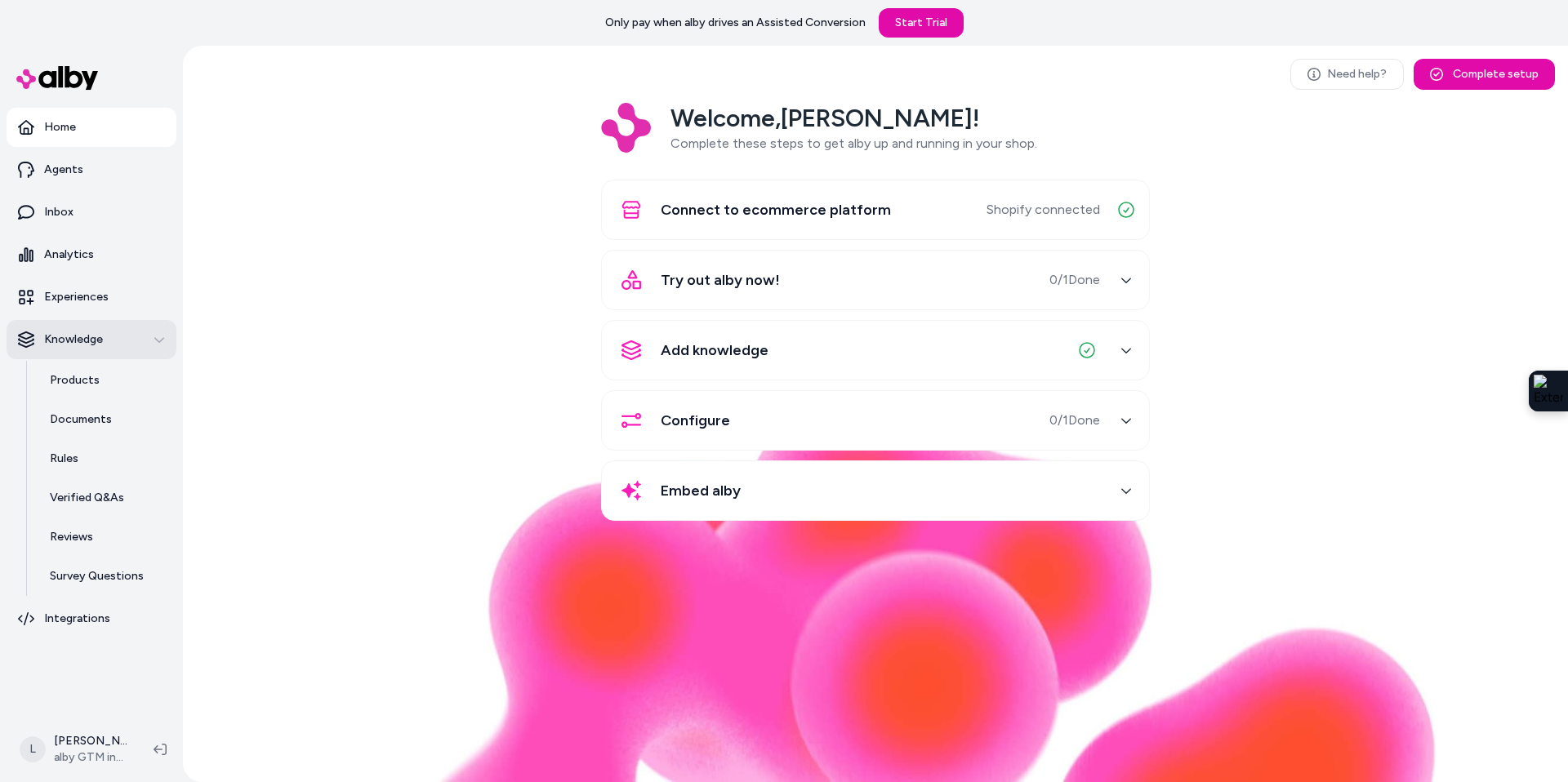
click at [99, 340] on p "Knowledge" at bounding box center [73, 340] width 59 height 16
click at [83, 382] on p "Products" at bounding box center [74, 381] width 50 height 16
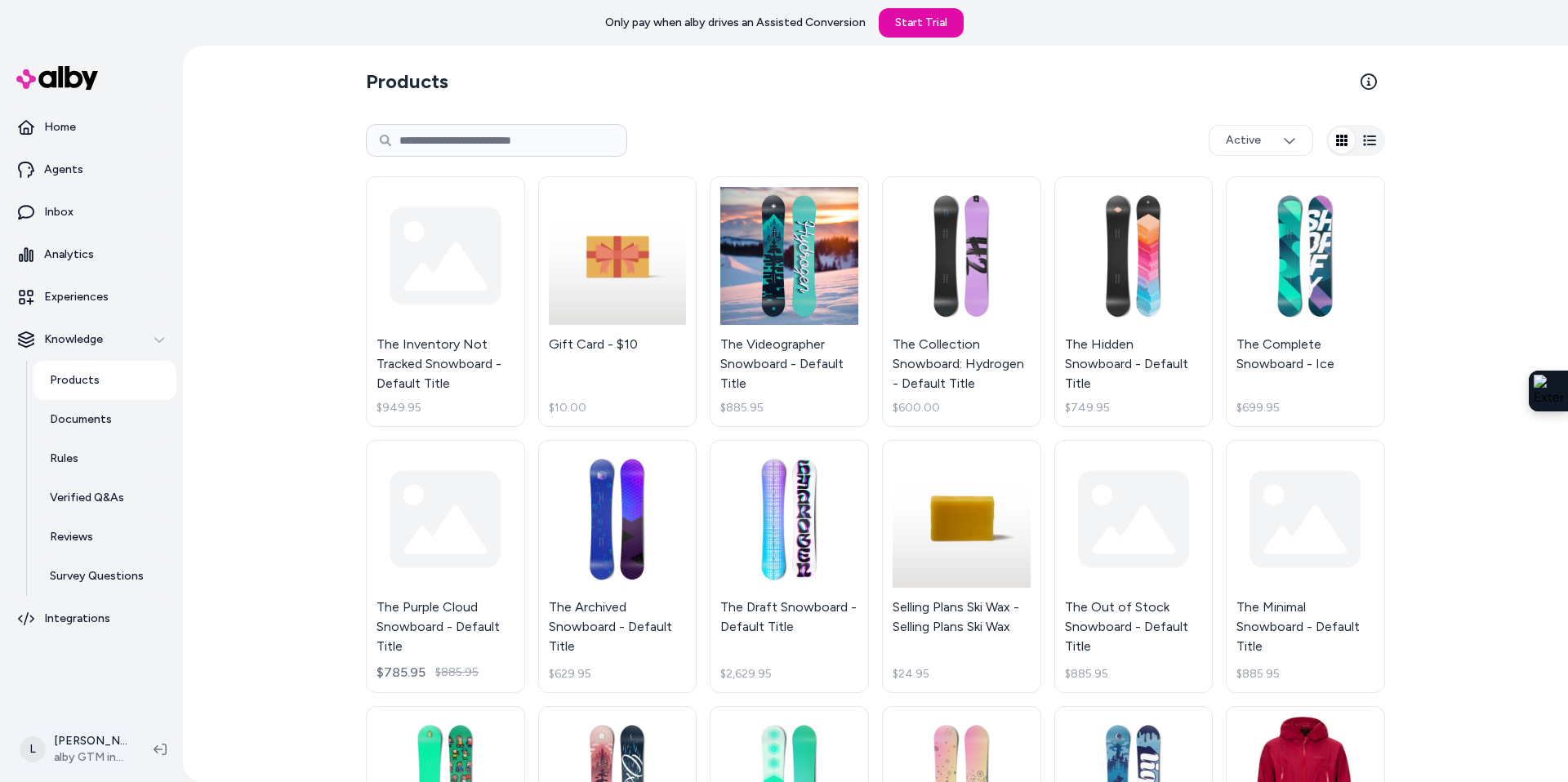
click at [65, 759] on html "Only pay when alby drives an Assisted Conversion Start Trial Home Agents Inbox …" at bounding box center [784, 391] width 1568 height 782
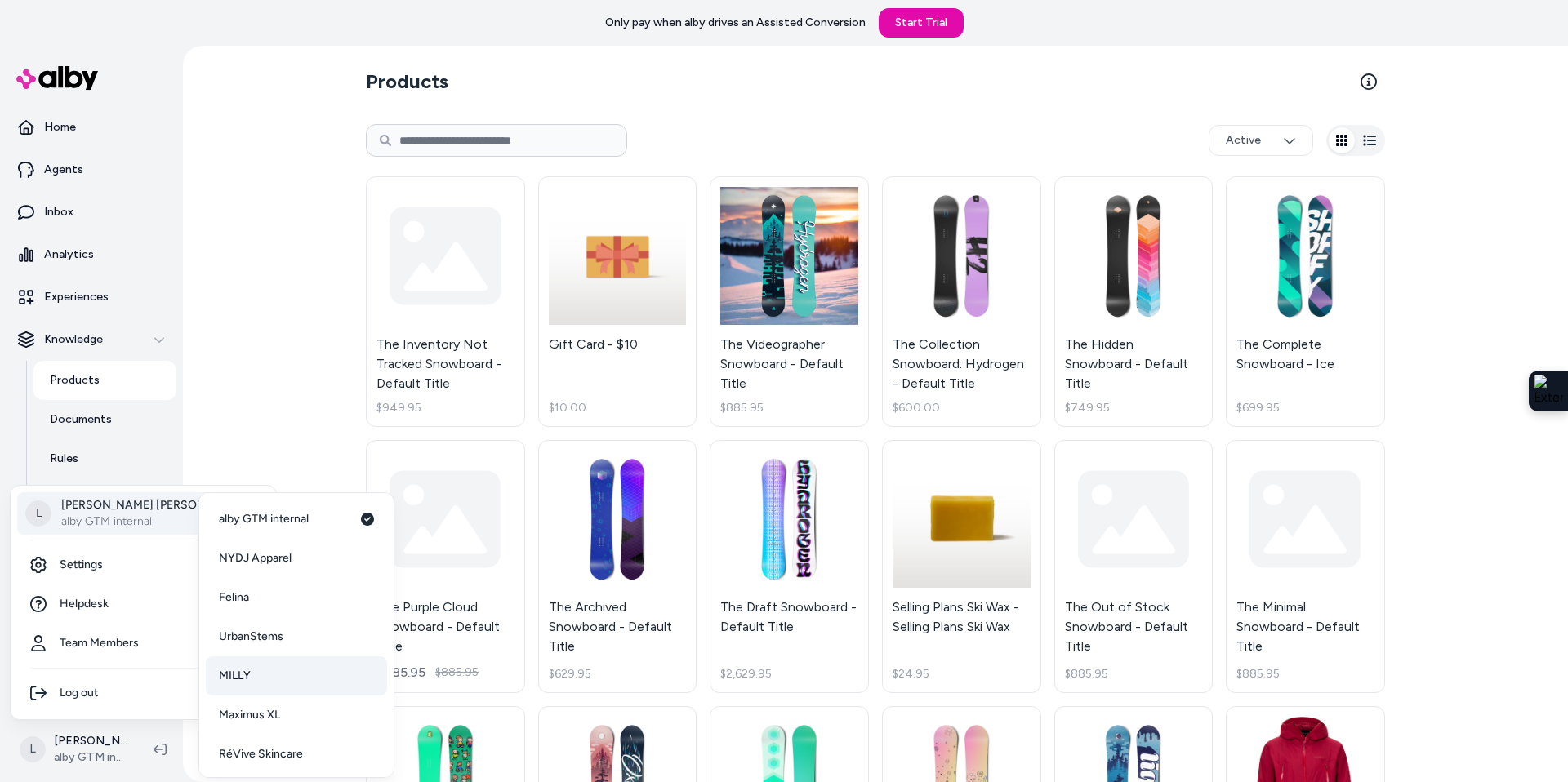
click at [260, 685] on link "MILLY" at bounding box center [296, 676] width 181 height 39
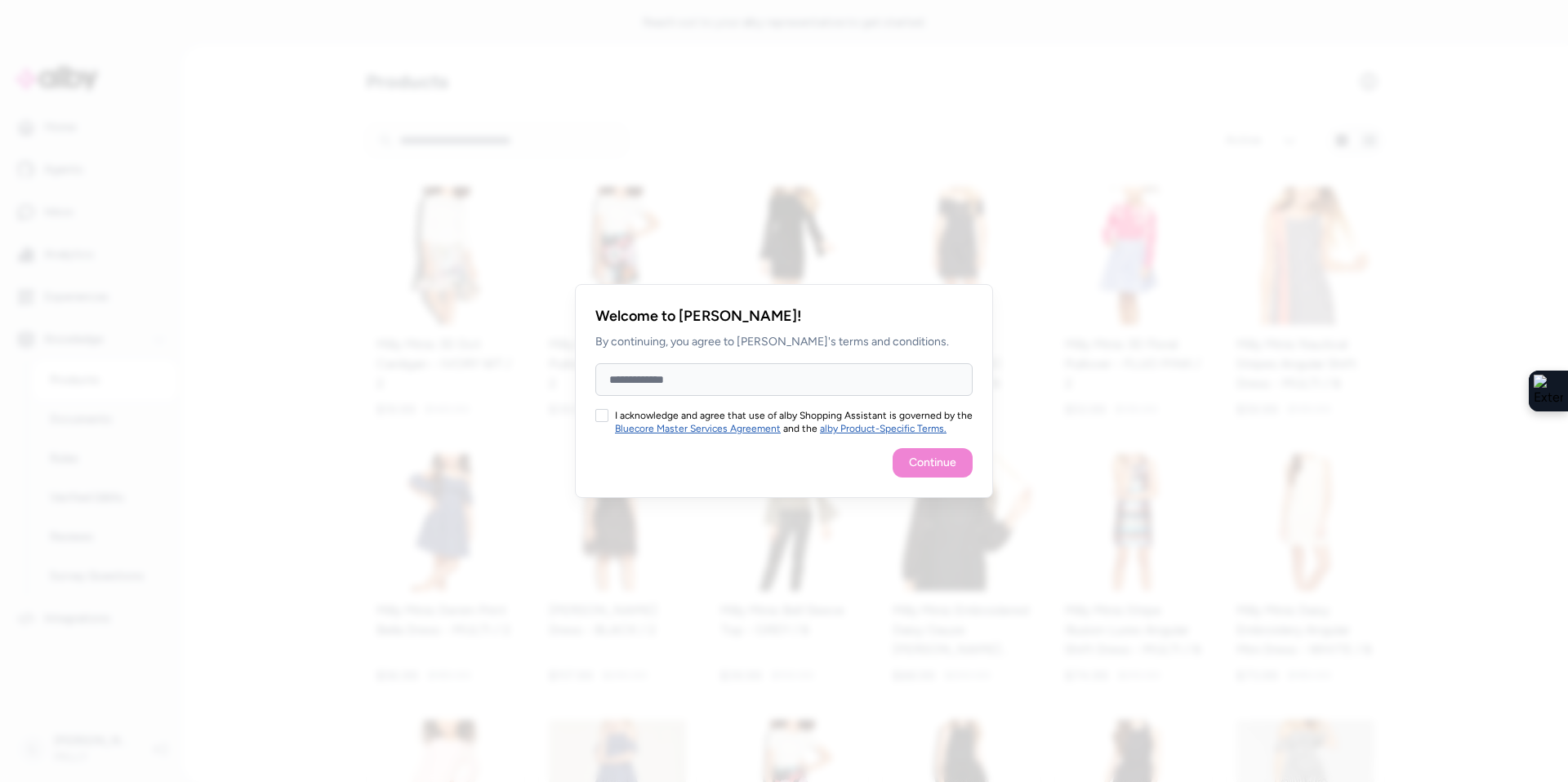
click at [633, 382] on input "Full Name" at bounding box center [784, 380] width 377 height 32
type input "**********"
click at [599, 419] on button "I acknowledge and agree that use of alby Shopping Assistant is governed by the …" at bounding box center [602, 416] width 13 height 13
drag, startPoint x: 912, startPoint y: 461, endPoint x: 678, endPoint y: 462, distance: 234.0
click at [911, 462] on button "Continue" at bounding box center [933, 463] width 80 height 30
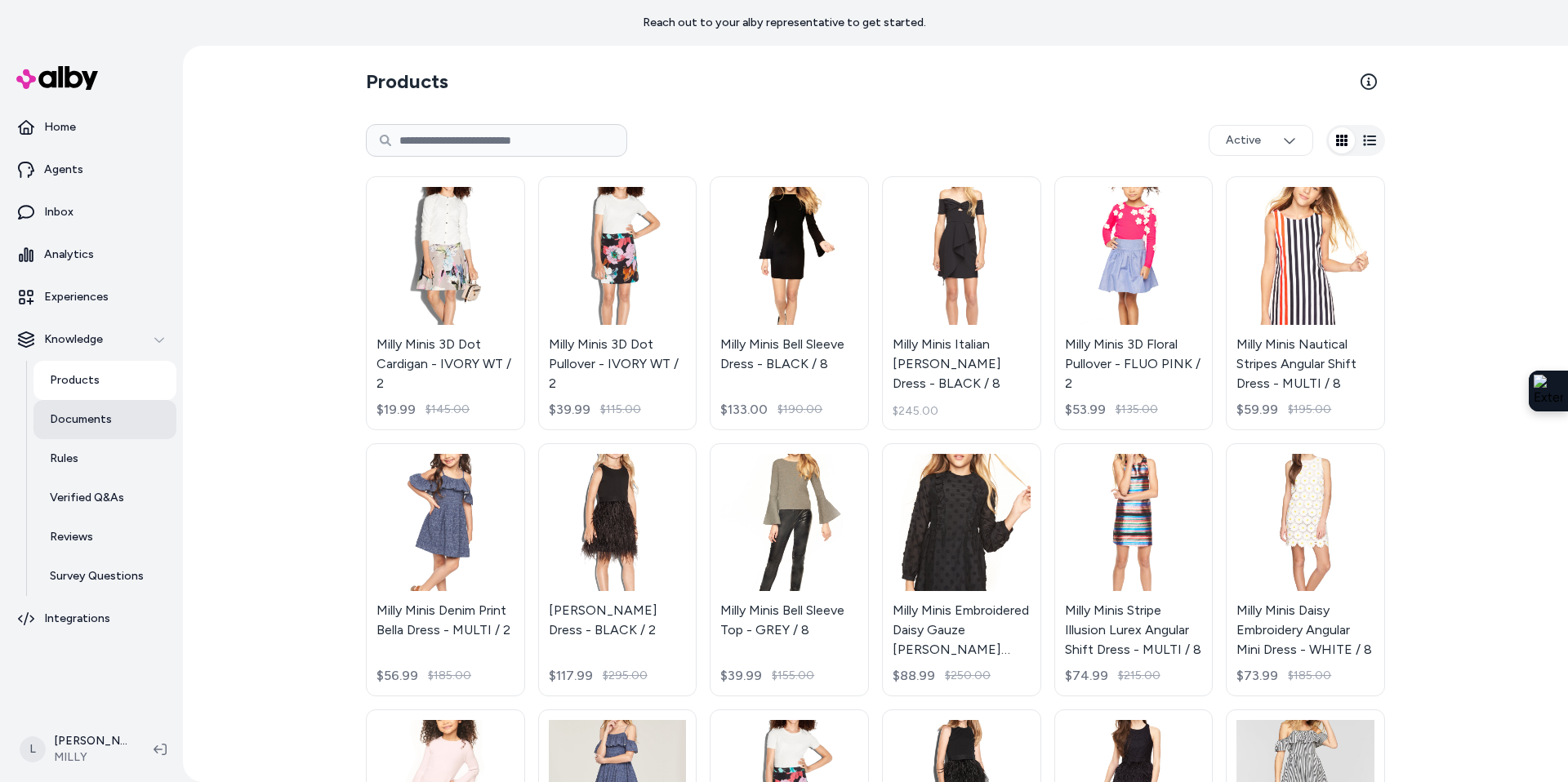
click at [81, 419] on p "Documents" at bounding box center [80, 419] width 62 height 16
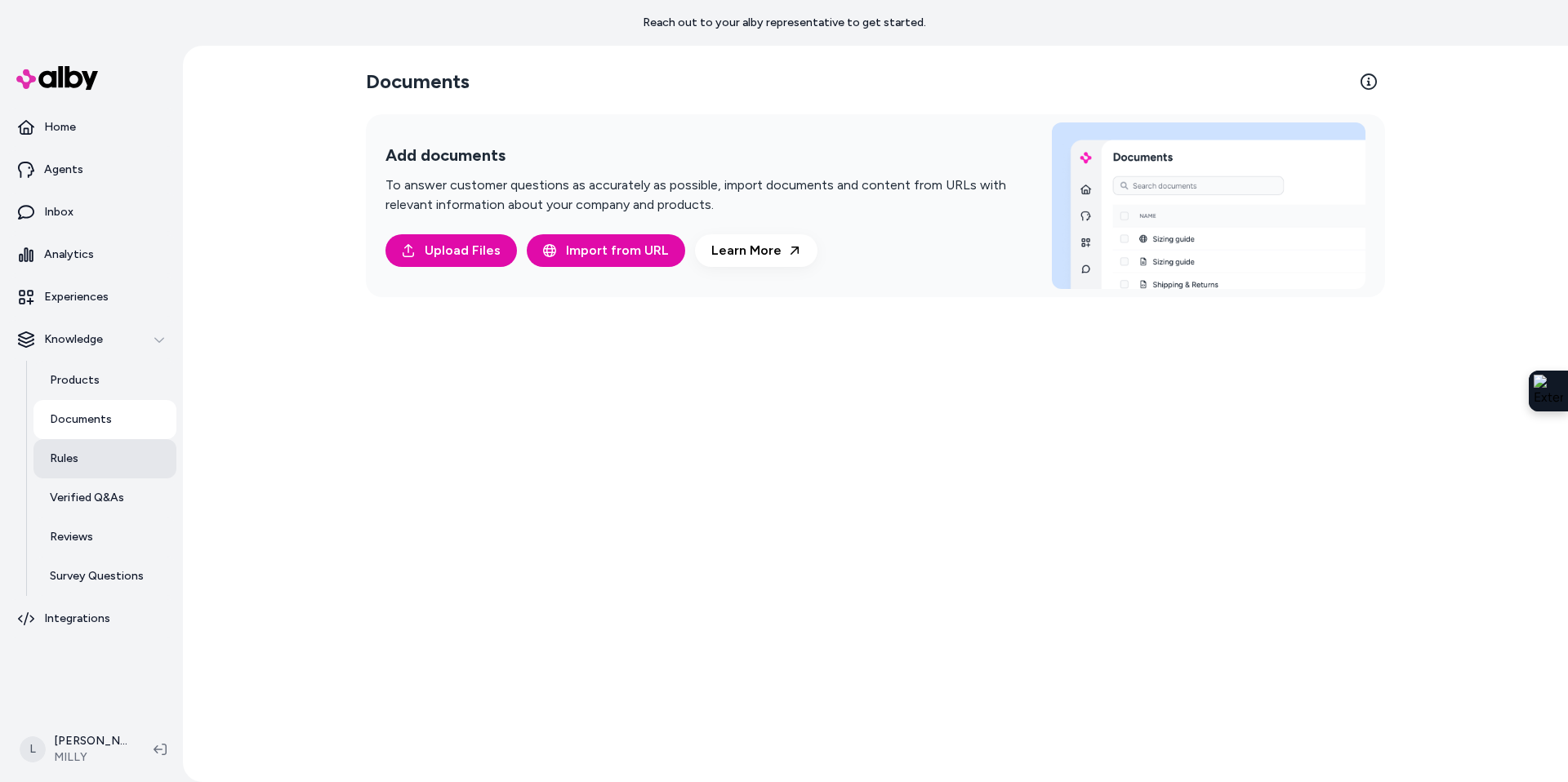
click at [74, 462] on p "Rules" at bounding box center [64, 459] width 29 height 16
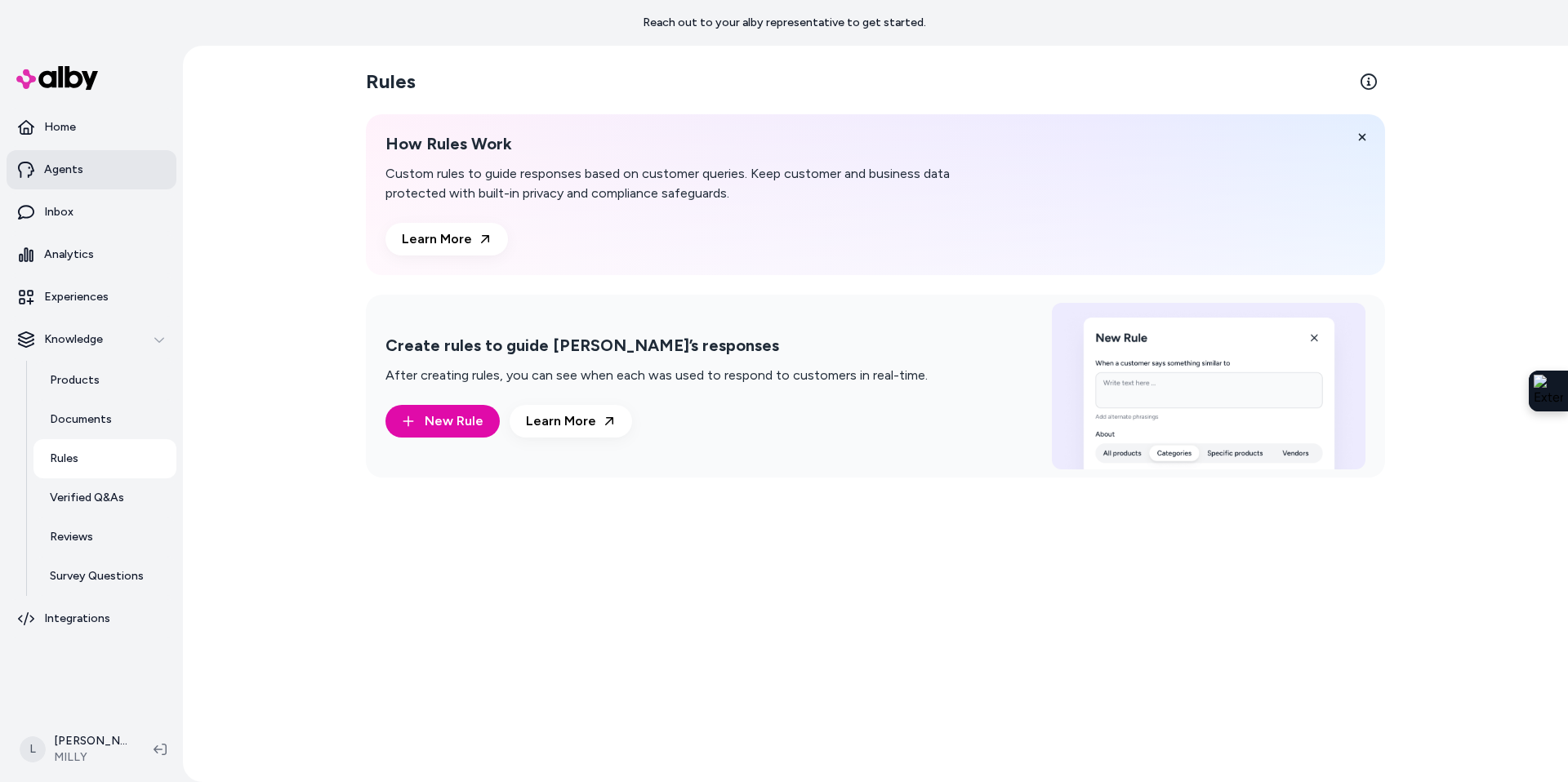
click at [69, 167] on p "Agents" at bounding box center [63, 170] width 39 height 16
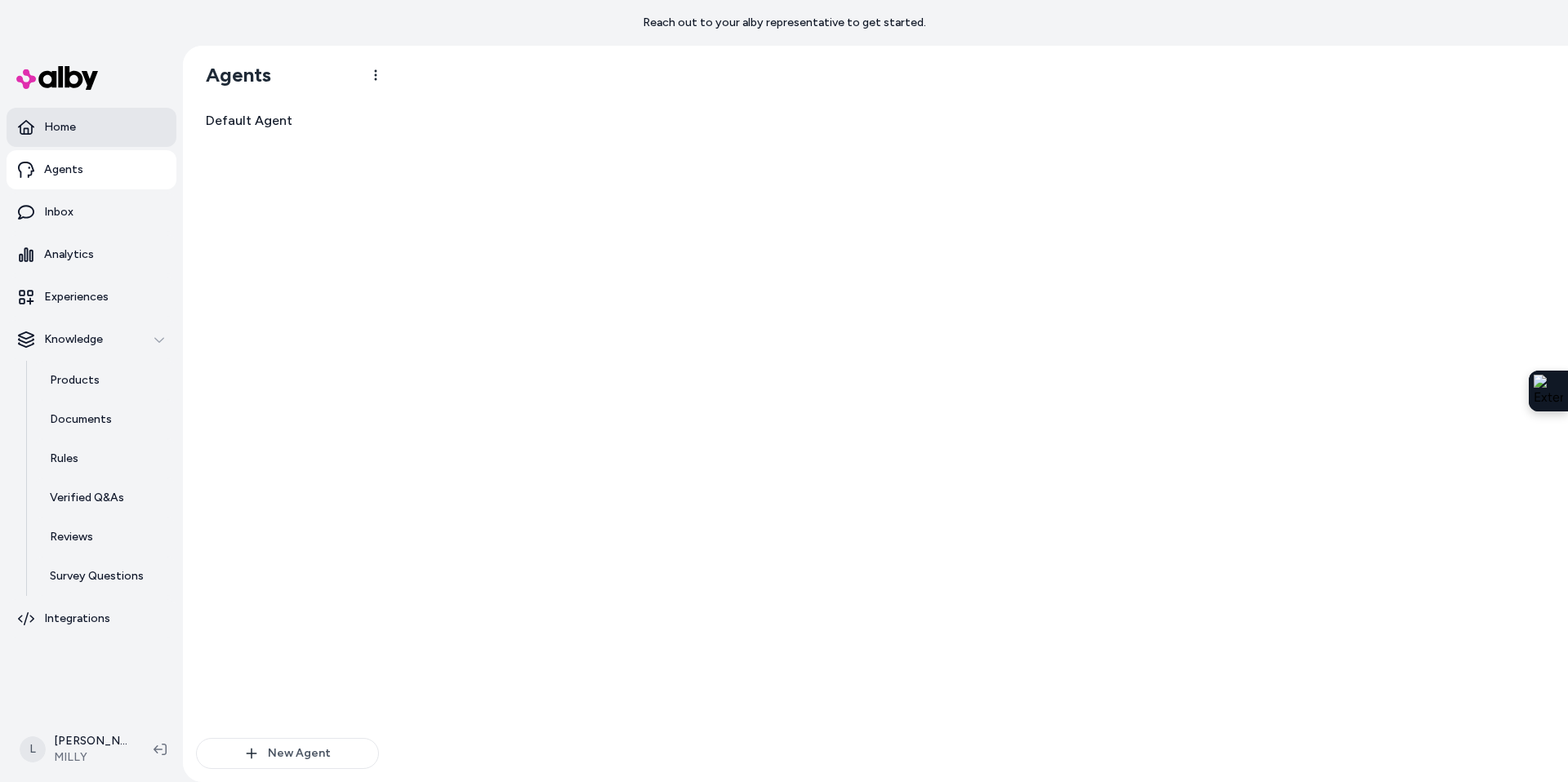
click at [72, 124] on p "Home" at bounding box center [60, 127] width 32 height 16
